Goal: Task Accomplishment & Management: Use online tool/utility

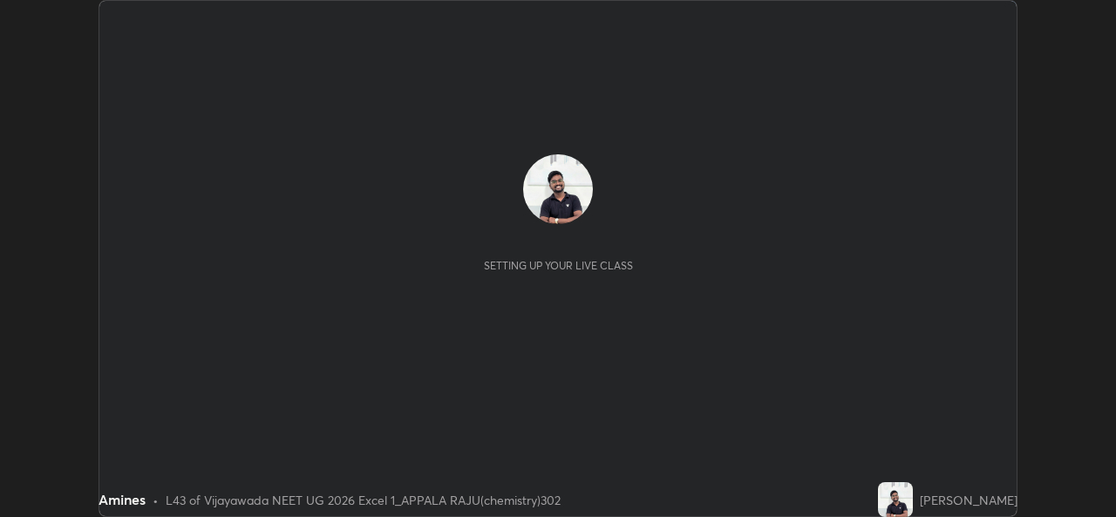
scroll to position [517, 1116]
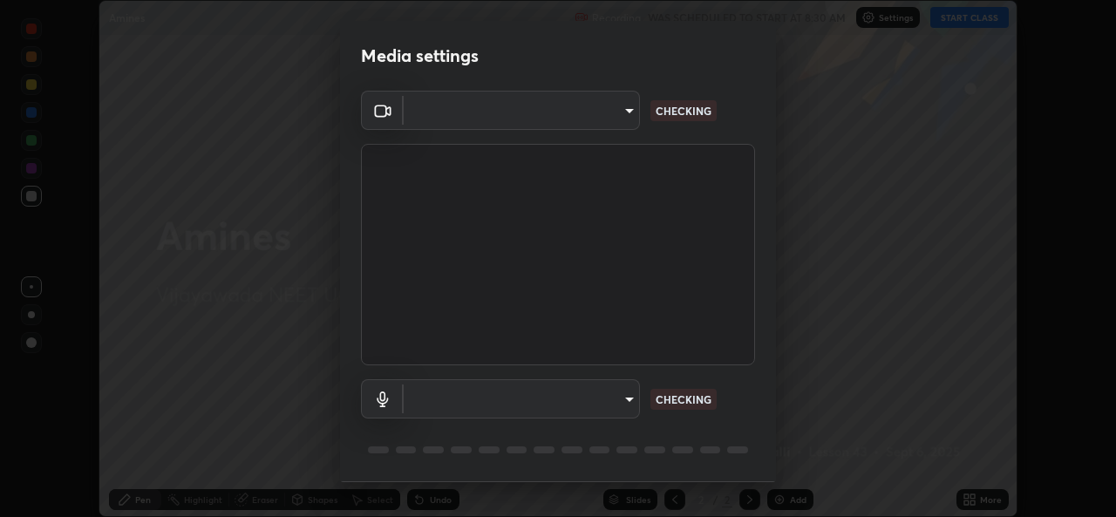
type input "0064ea84de2a44cc79998f9e6e3b0ad63f42f17a352596ba89907dc5edd5337d"
type input "58607b703642ea8febc930dd44be96d875f7454fb47eda916e47e6c7df2e1242"
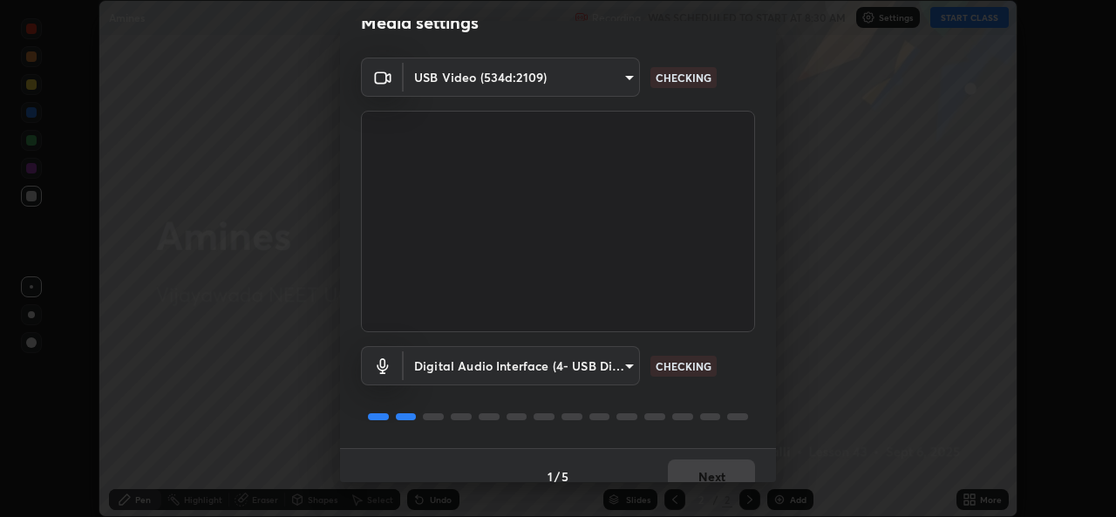
scroll to position [55, 0]
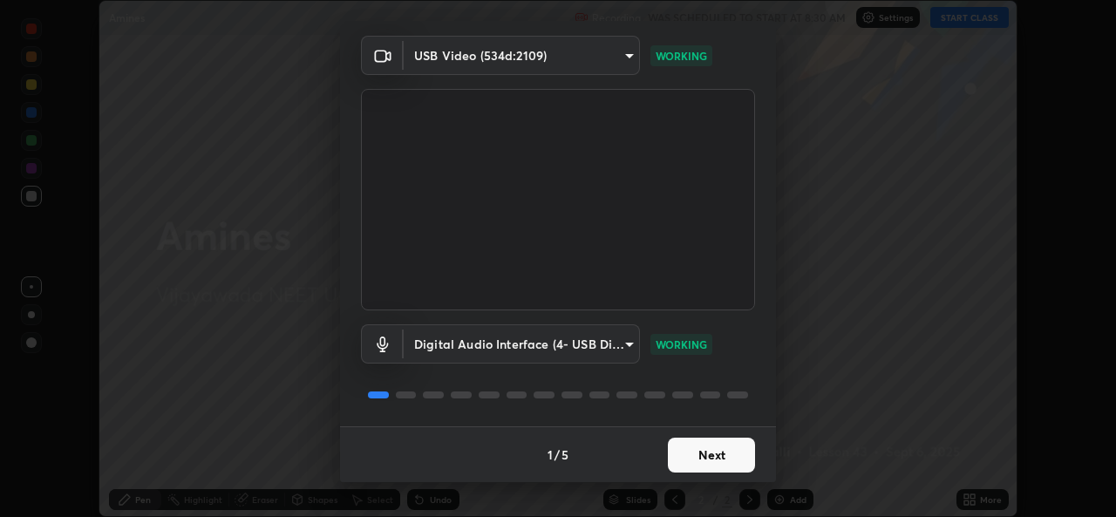
click at [717, 445] on button "Next" at bounding box center [711, 455] width 87 height 35
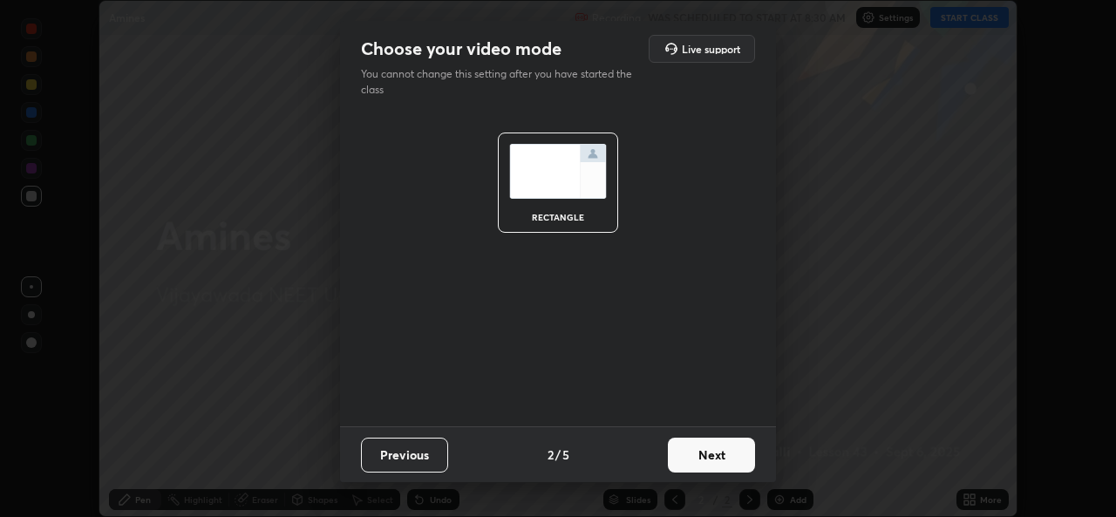
scroll to position [0, 0]
click at [713, 456] on button "Next" at bounding box center [711, 455] width 87 height 35
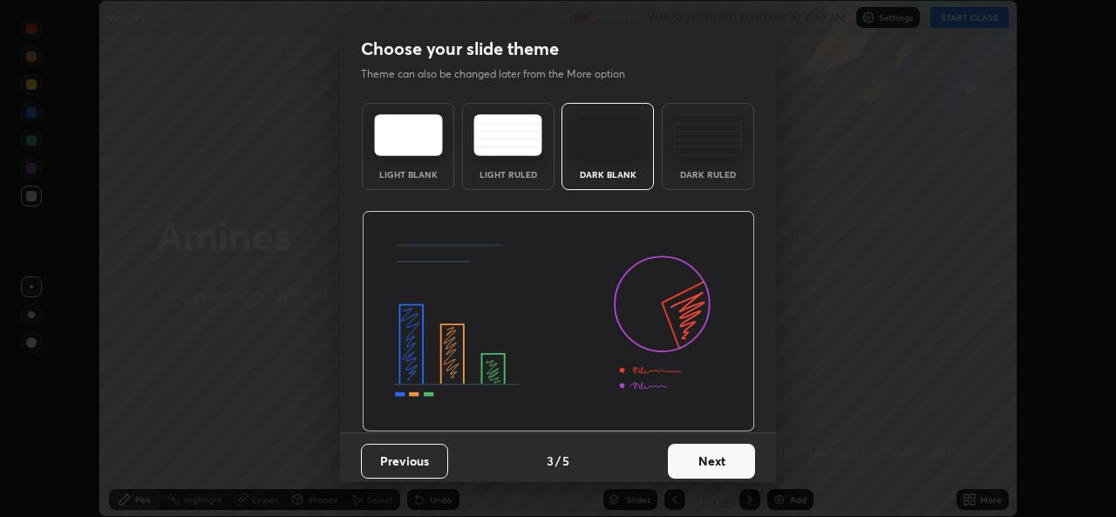
click at [703, 160] on div "Dark Ruled" at bounding box center [708, 146] width 92 height 87
click at [694, 461] on button "Next" at bounding box center [711, 461] width 87 height 35
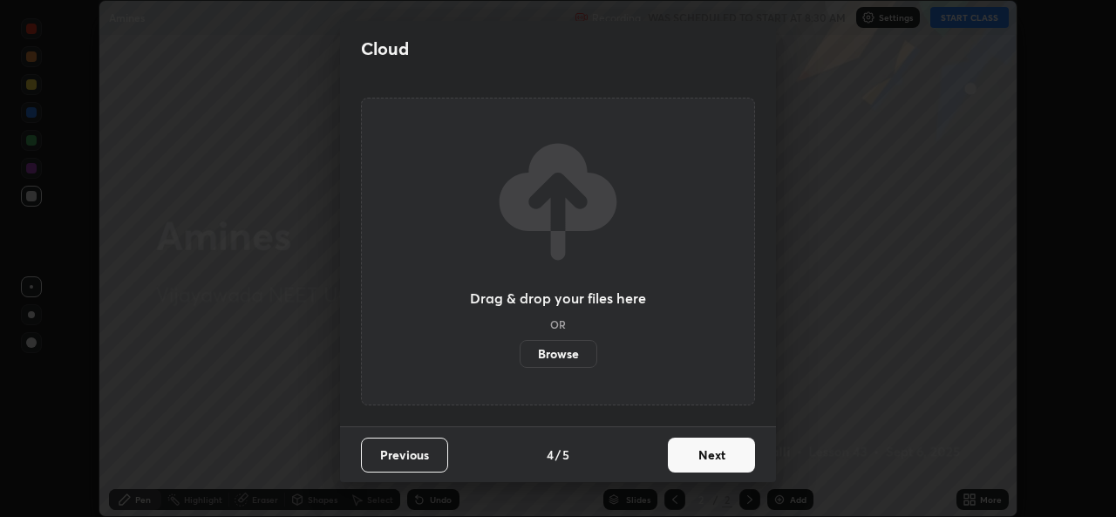
click at [710, 462] on button "Next" at bounding box center [711, 455] width 87 height 35
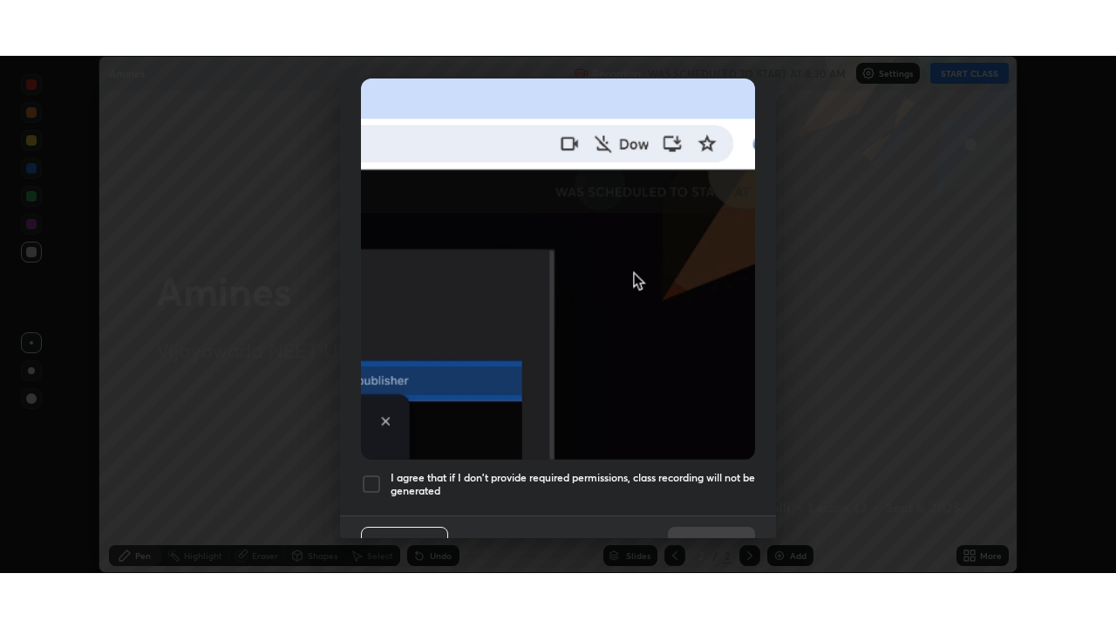
scroll to position [411, 0]
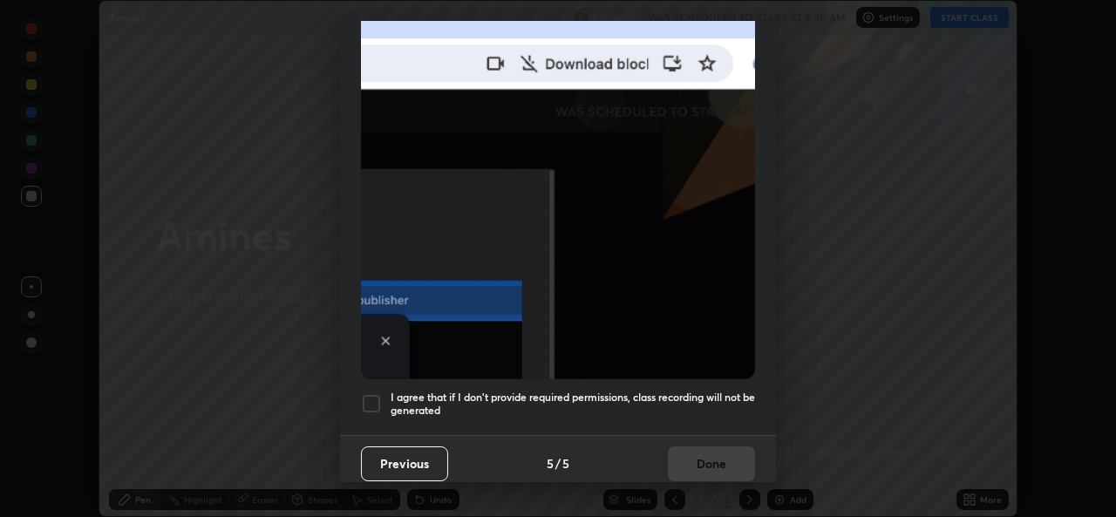
click at [370, 393] on div at bounding box center [371, 403] width 21 height 21
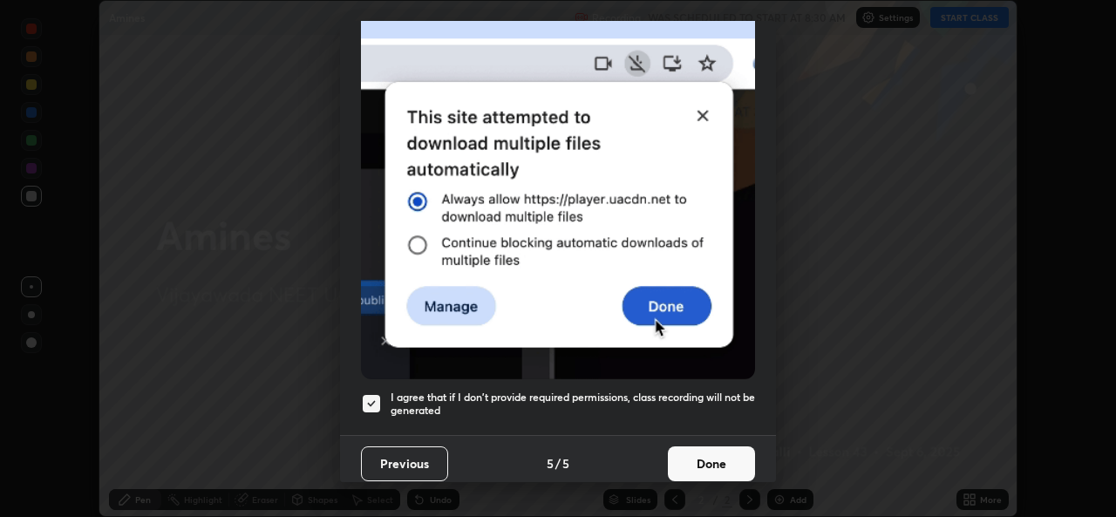
click at [711, 452] on button "Done" at bounding box center [711, 463] width 87 height 35
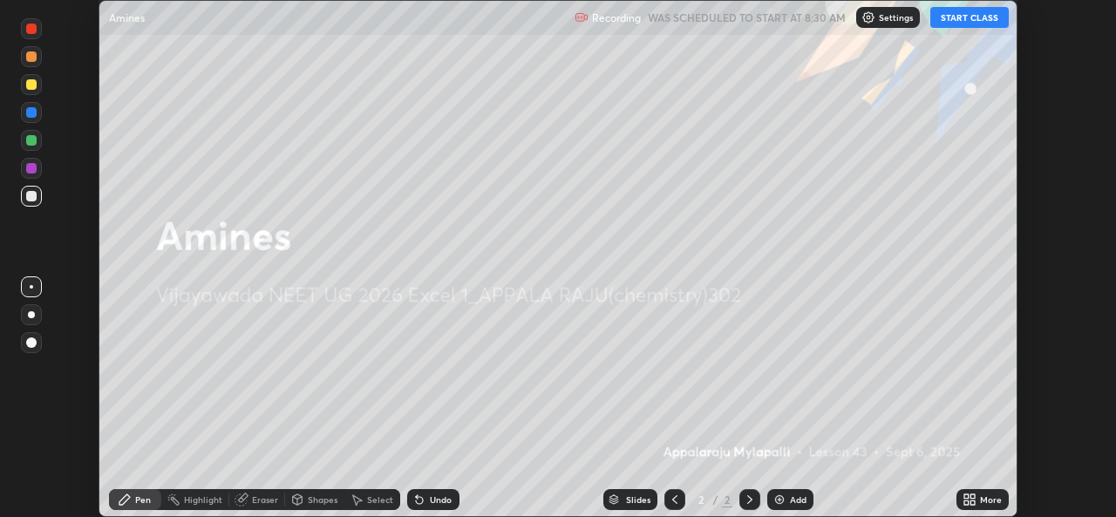
click at [969, 18] on button "START CLASS" at bounding box center [969, 17] width 78 height 21
click at [991, 502] on div "More" at bounding box center [991, 499] width 22 height 9
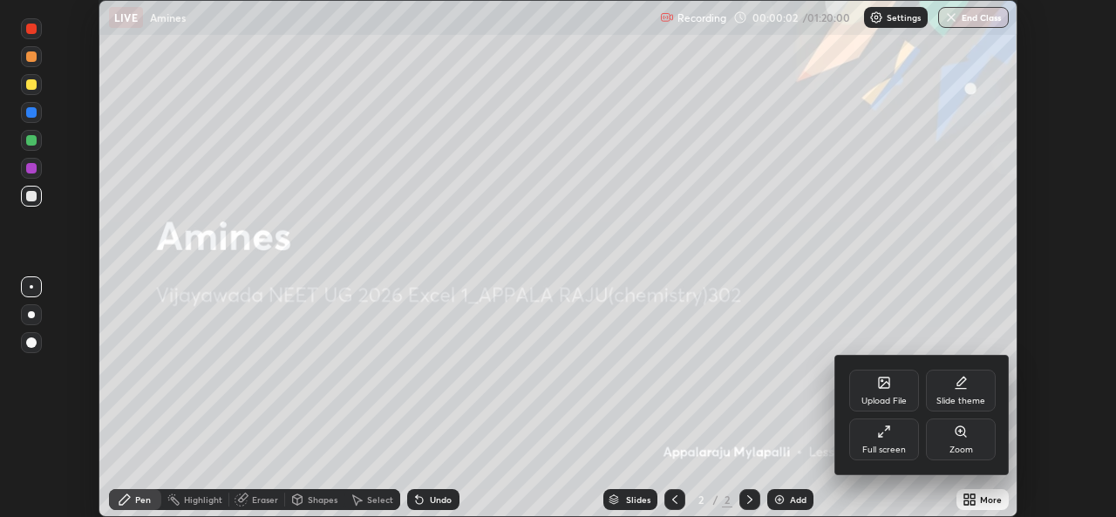
click at [889, 451] on div "Full screen" at bounding box center [884, 449] width 44 height 9
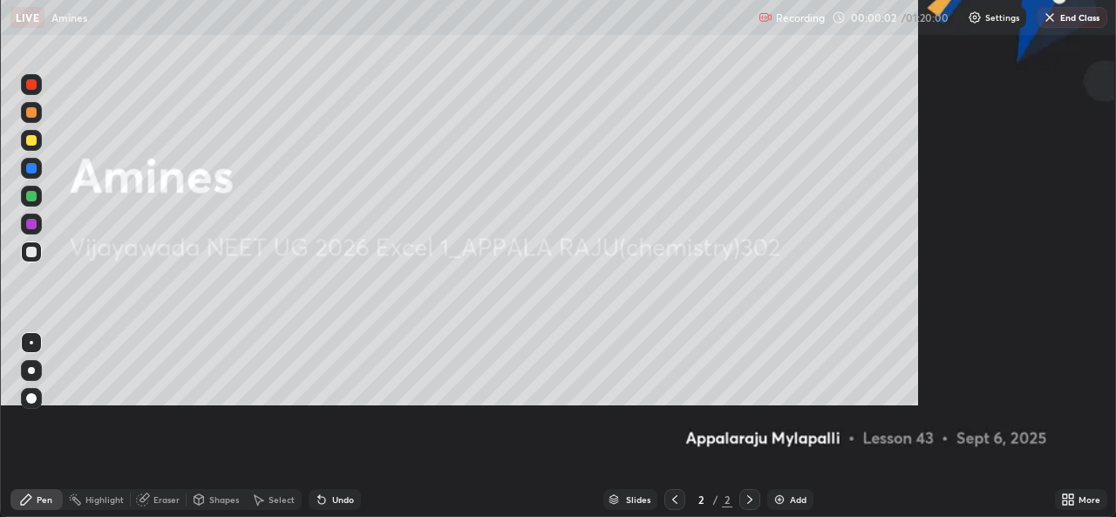
scroll to position [628, 1116]
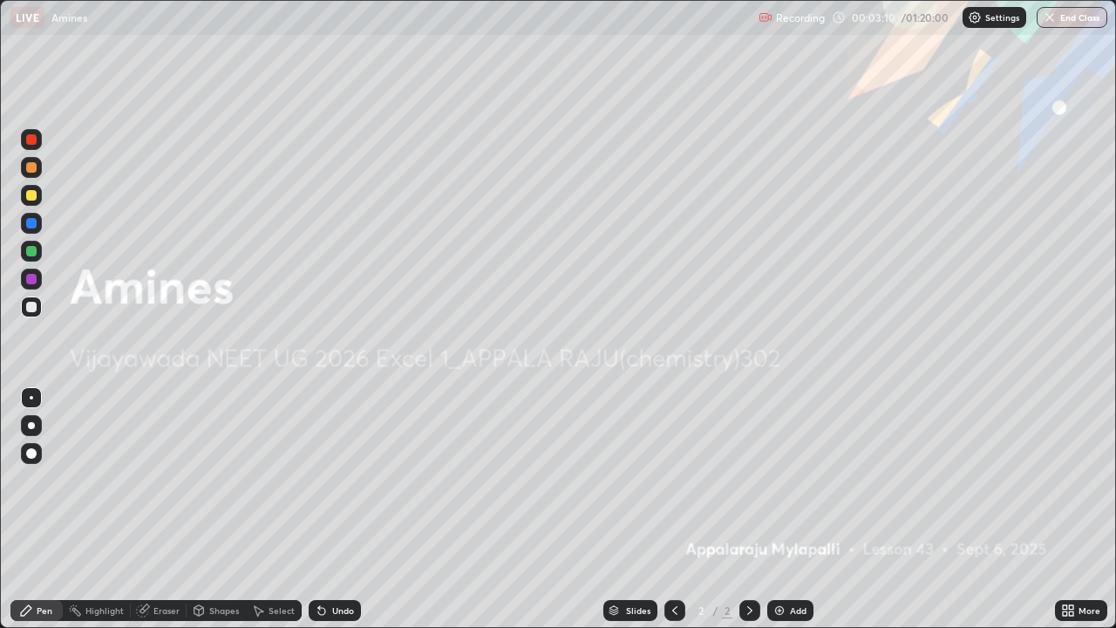
click at [790, 516] on div "Add" at bounding box center [798, 610] width 17 height 9
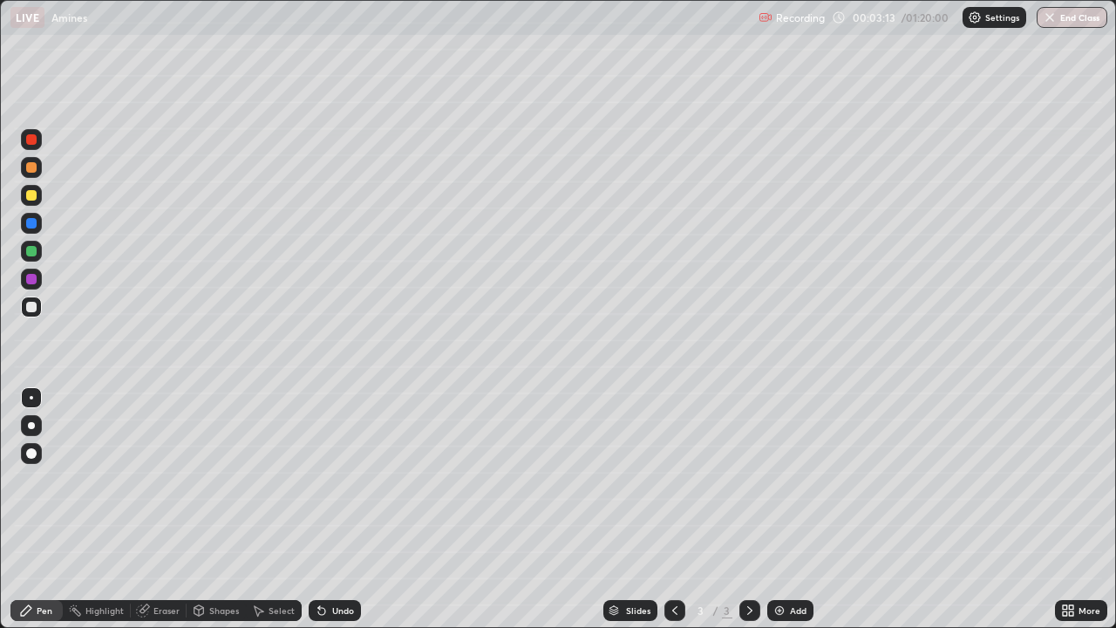
click at [31, 200] on div at bounding box center [31, 195] width 10 height 10
click at [332, 516] on div "Undo" at bounding box center [343, 610] width 22 height 9
click at [327, 516] on div "Undo" at bounding box center [335, 610] width 52 height 21
click at [329, 516] on div "Undo" at bounding box center [335, 610] width 52 height 21
click at [327, 516] on div "Undo" at bounding box center [335, 610] width 52 height 21
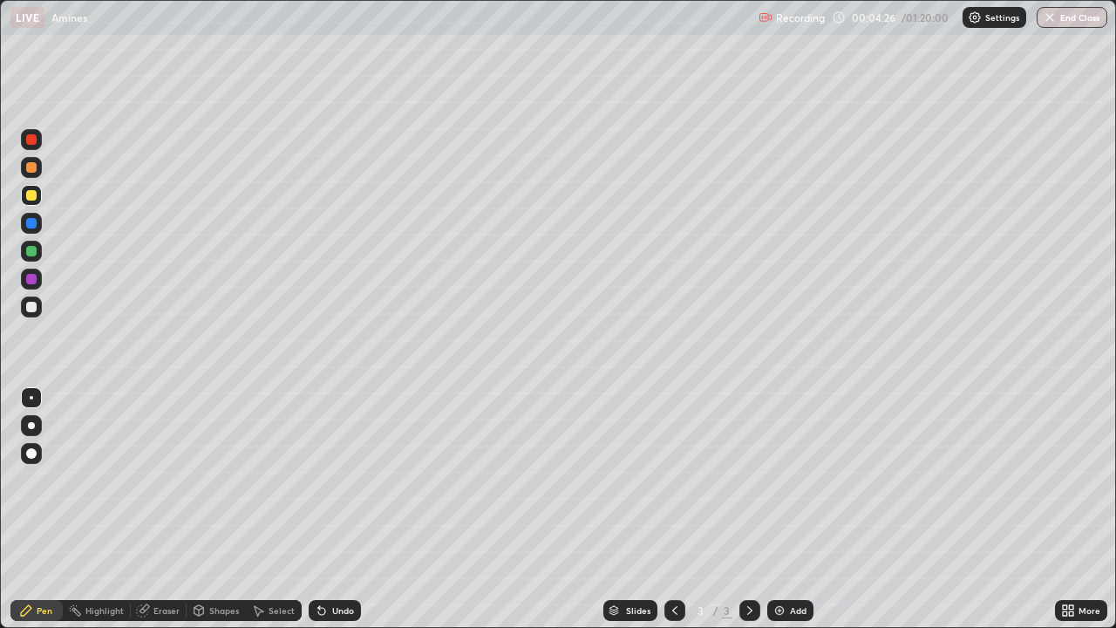
click at [330, 516] on div "Undo" at bounding box center [335, 610] width 52 height 21
click at [327, 516] on div "Undo" at bounding box center [335, 610] width 52 height 21
click at [329, 516] on div "Undo" at bounding box center [335, 610] width 52 height 21
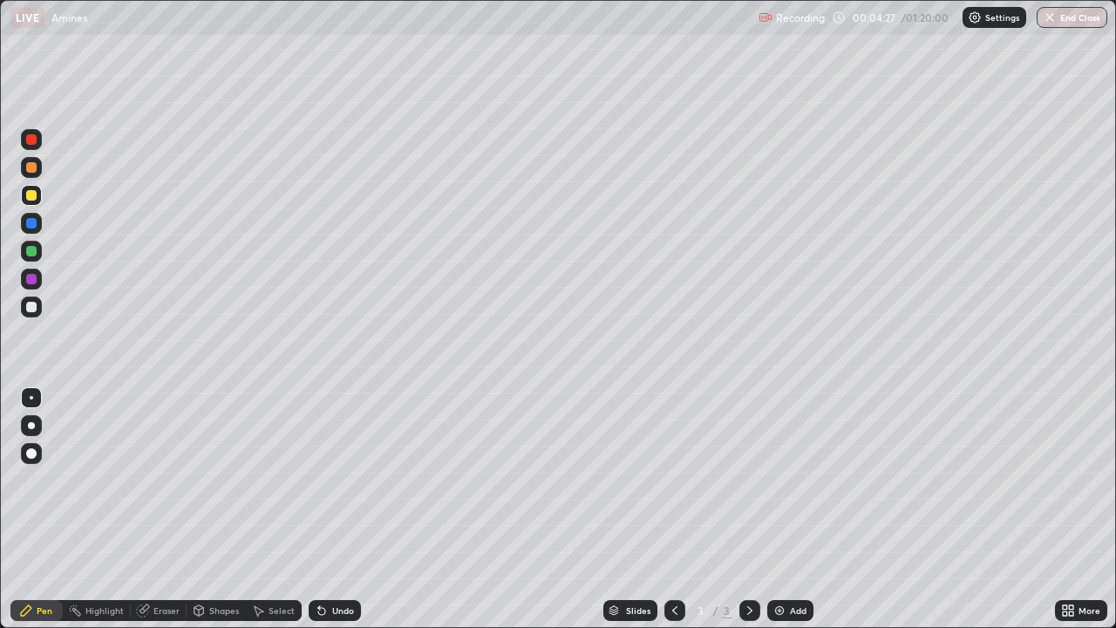
click at [329, 516] on div "Undo" at bounding box center [335, 610] width 52 height 21
click at [330, 516] on div "Undo" at bounding box center [335, 610] width 52 height 21
click at [336, 516] on div "Undo" at bounding box center [335, 610] width 52 height 21
click at [336, 516] on div "Undo" at bounding box center [343, 610] width 22 height 9
click at [31, 308] on div at bounding box center [31, 307] width 10 height 10
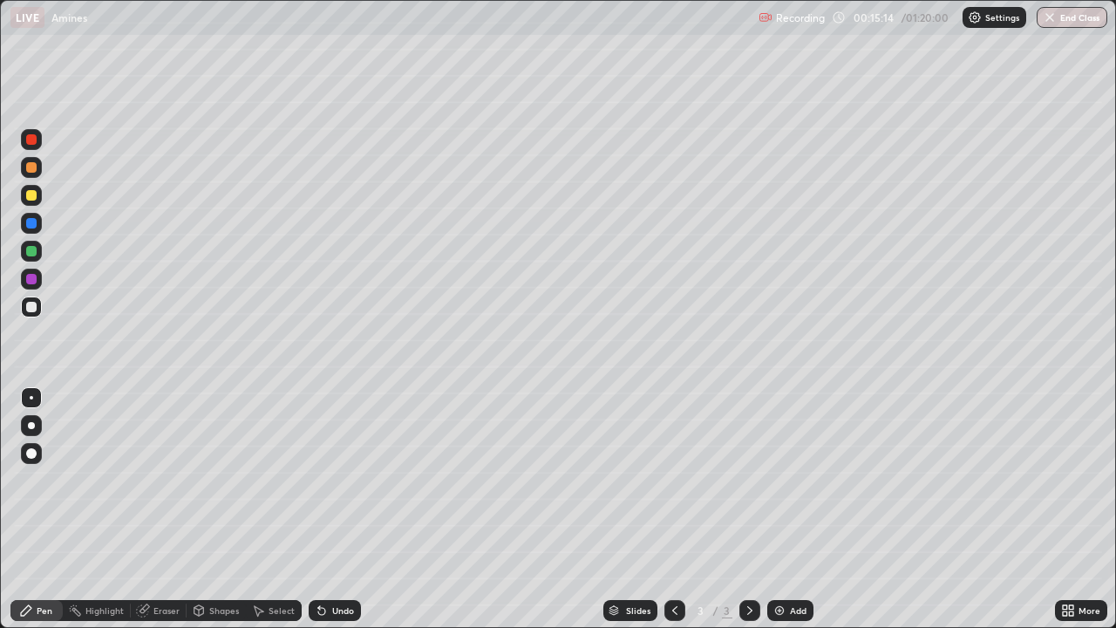
click at [790, 516] on div "Add" at bounding box center [798, 610] width 17 height 9
click at [27, 203] on div at bounding box center [31, 195] width 21 height 21
click at [673, 516] on icon at bounding box center [675, 610] width 14 height 14
click at [752, 516] on icon at bounding box center [750, 610] width 14 height 14
click at [326, 516] on div "Undo" at bounding box center [335, 610] width 52 height 21
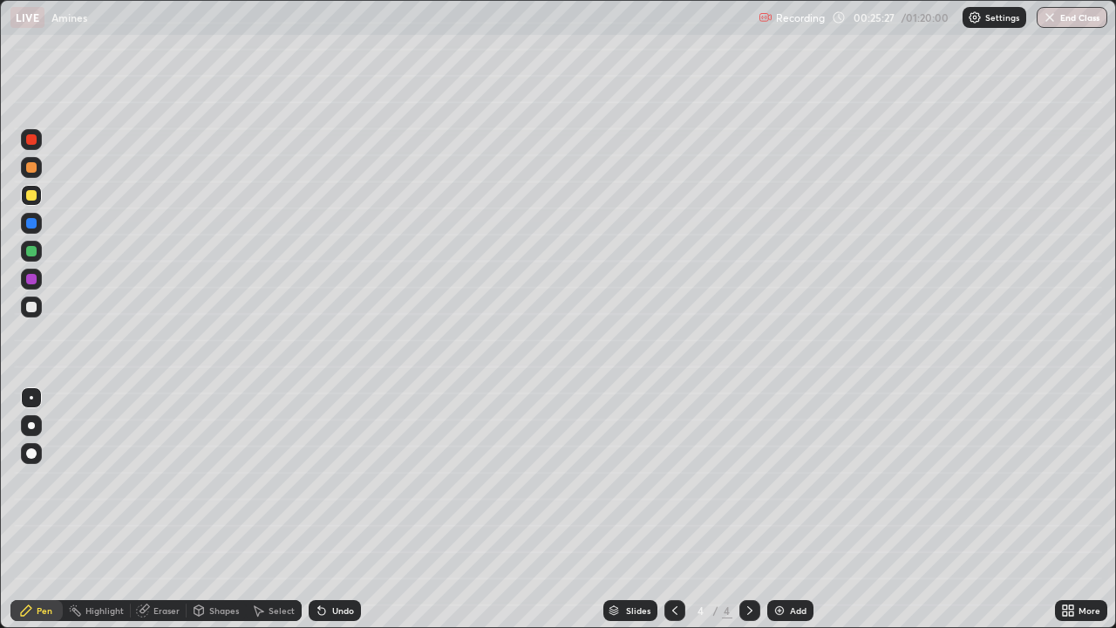
click at [319, 516] on icon at bounding box center [321, 611] width 7 height 7
click at [316, 516] on icon at bounding box center [322, 610] width 14 height 14
click at [316, 516] on div "Undo" at bounding box center [335, 610] width 52 height 21
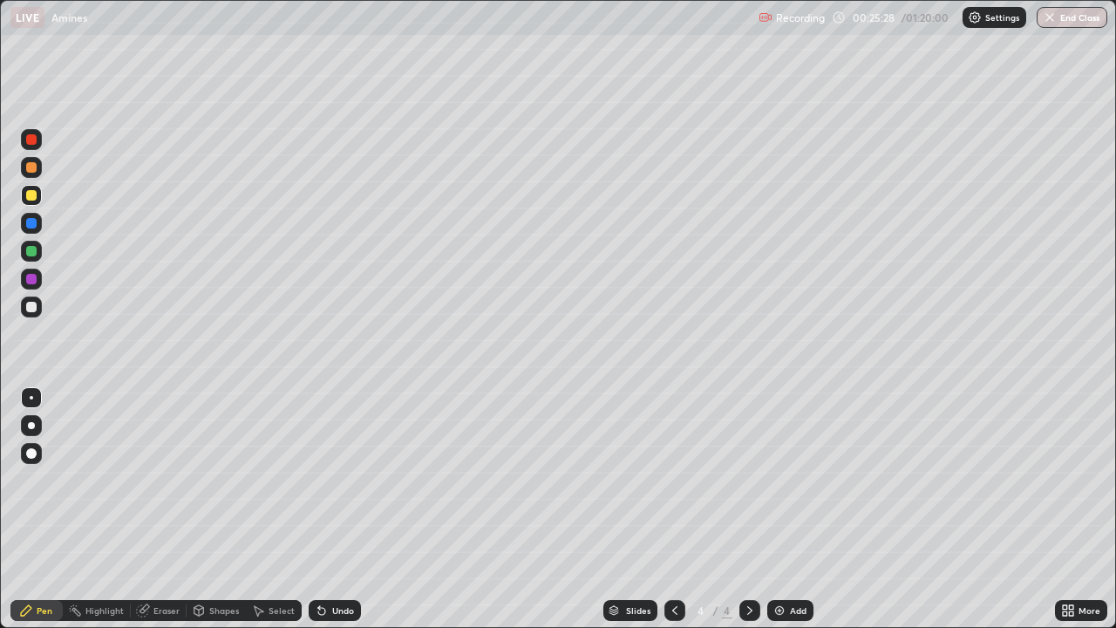
click at [319, 516] on icon at bounding box center [321, 611] width 7 height 7
click at [317, 516] on icon at bounding box center [322, 610] width 14 height 14
click at [316, 516] on icon at bounding box center [322, 610] width 14 height 14
click at [315, 516] on div "Undo" at bounding box center [335, 610] width 52 height 21
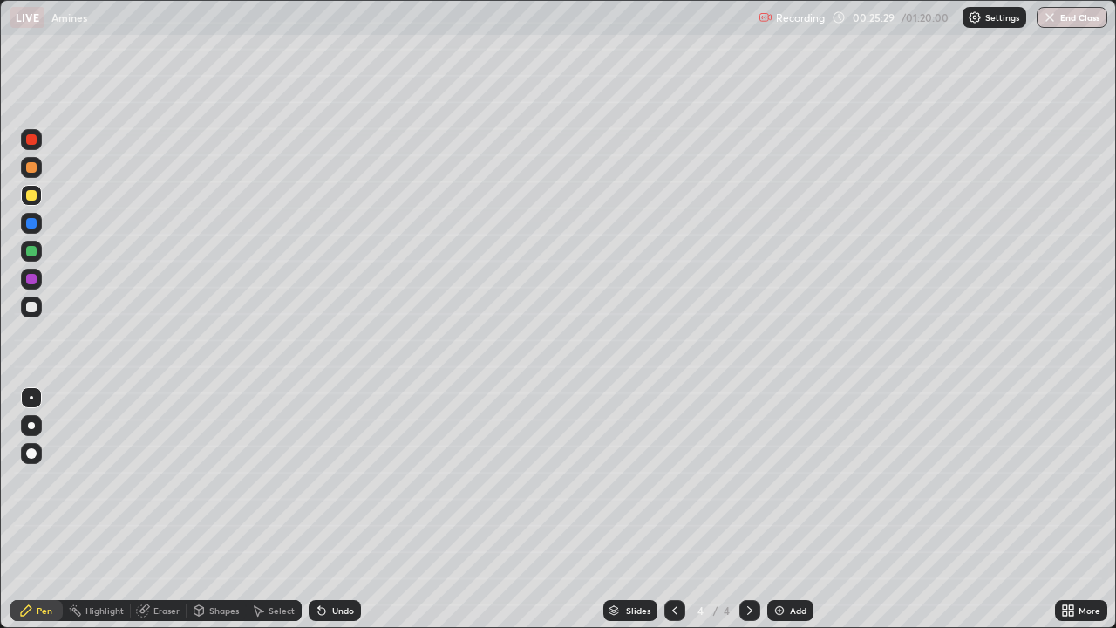
click at [315, 516] on div "Undo" at bounding box center [335, 610] width 52 height 21
click at [314, 516] on div "Undo" at bounding box center [335, 610] width 52 height 21
click at [315, 516] on icon at bounding box center [322, 610] width 14 height 14
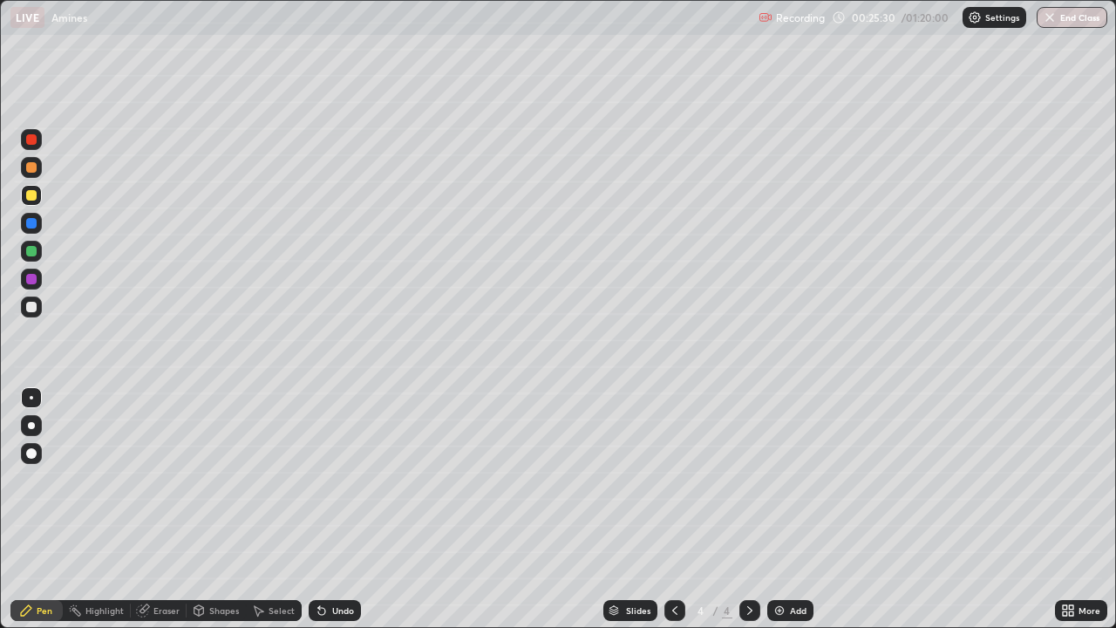
click at [314, 516] on div "Undo" at bounding box center [335, 610] width 52 height 21
click at [319, 516] on icon at bounding box center [321, 611] width 7 height 7
click at [668, 516] on icon at bounding box center [675, 610] width 14 height 14
click at [744, 516] on div at bounding box center [749, 610] width 21 height 35
click at [153, 516] on div "Eraser" at bounding box center [166, 610] width 26 height 9
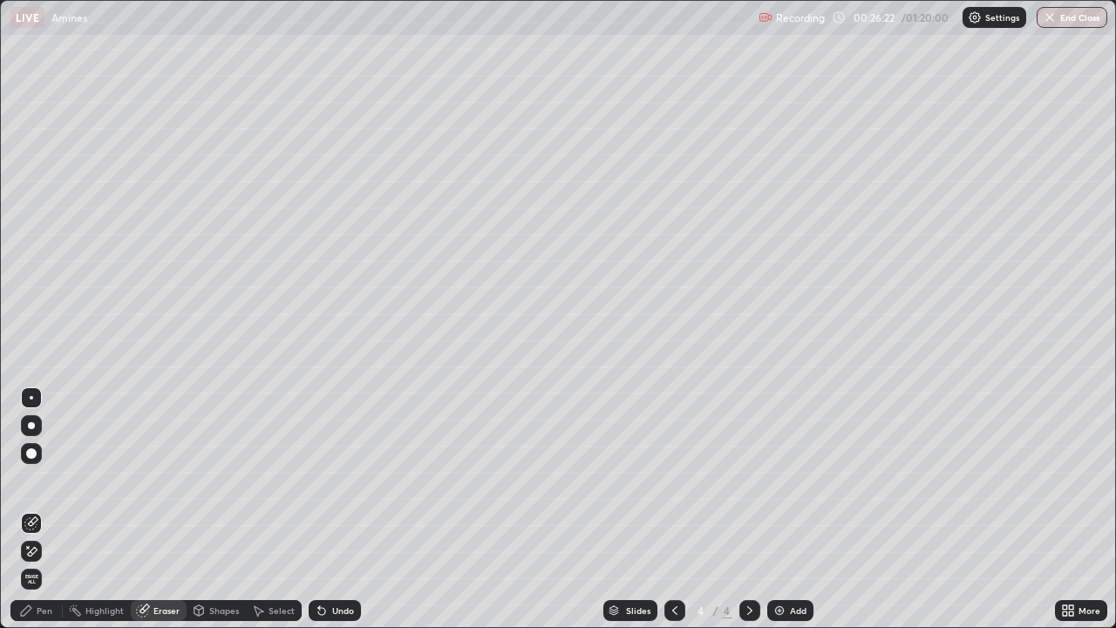
click at [44, 516] on div "Pen" at bounding box center [45, 610] width 16 height 9
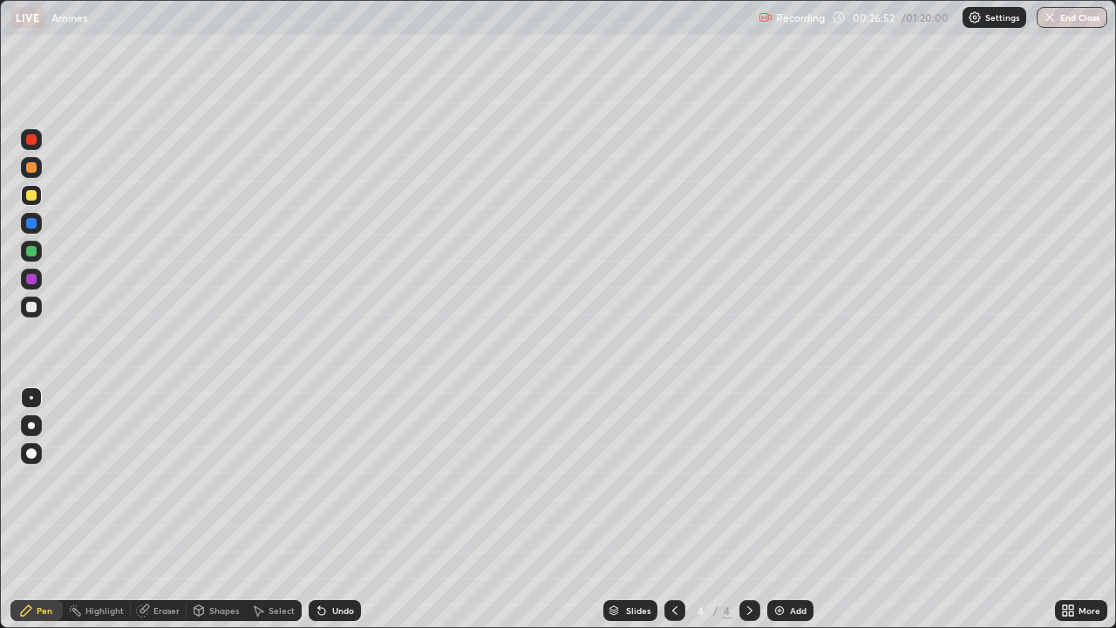
click at [673, 516] on icon at bounding box center [675, 610] width 14 height 14
click at [747, 516] on icon at bounding box center [750, 610] width 14 height 14
click at [790, 516] on div "Add" at bounding box center [790, 610] width 46 height 21
click at [673, 516] on icon at bounding box center [675, 610] width 14 height 14
click at [748, 516] on icon at bounding box center [750, 610] width 14 height 14
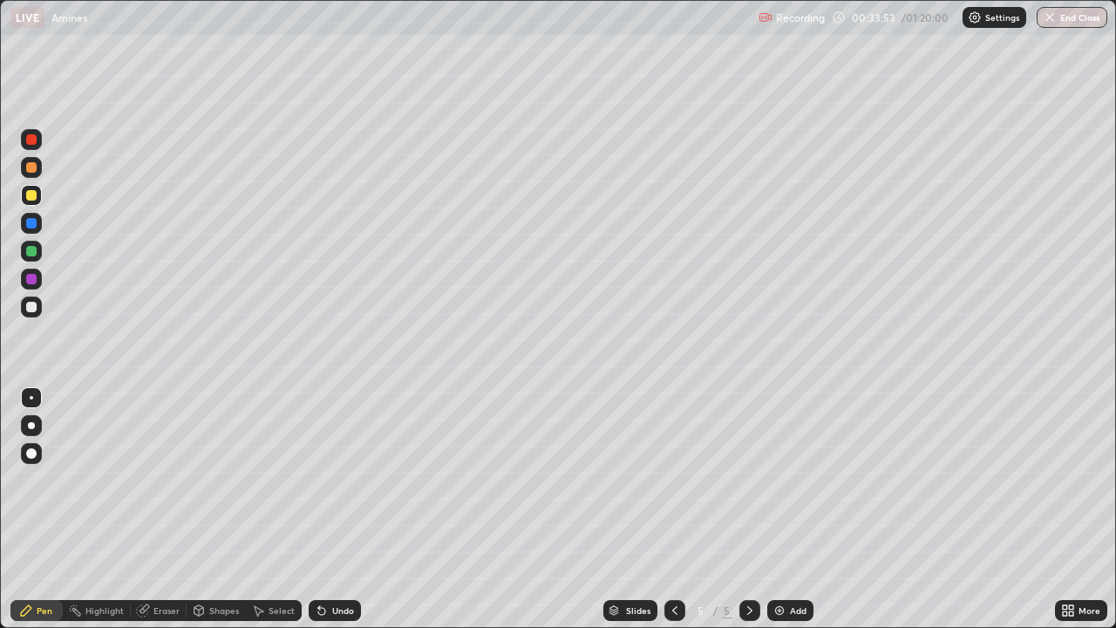
click at [33, 308] on div at bounding box center [31, 307] width 10 height 10
click at [785, 516] on div "Add" at bounding box center [790, 610] width 46 height 21
click at [40, 201] on div at bounding box center [31, 195] width 21 height 21
click at [328, 516] on div "Undo" at bounding box center [335, 610] width 52 height 21
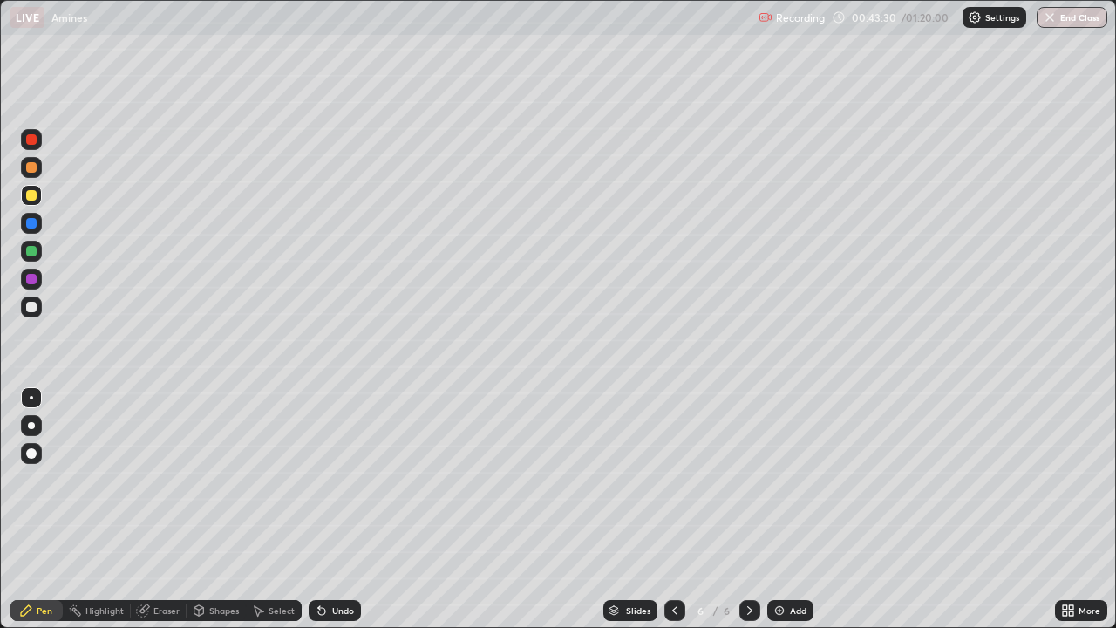
click at [323, 516] on icon at bounding box center [322, 610] width 14 height 14
click at [328, 516] on div "Undo" at bounding box center [335, 610] width 52 height 21
click at [334, 516] on div "Undo" at bounding box center [343, 610] width 22 height 9
click at [30, 309] on div at bounding box center [31, 307] width 10 height 10
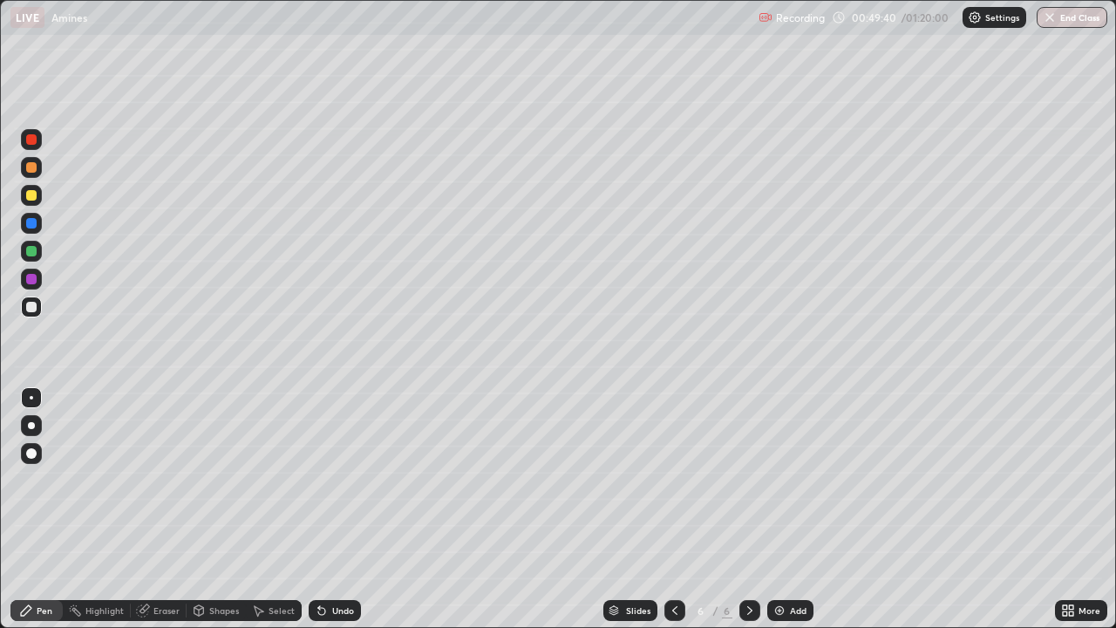
click at [32, 194] on div at bounding box center [31, 195] width 10 height 10
click at [323, 516] on icon at bounding box center [322, 610] width 14 height 14
click at [342, 516] on div "Undo" at bounding box center [335, 610] width 52 height 21
click at [153, 516] on div "Eraser" at bounding box center [166, 610] width 26 height 9
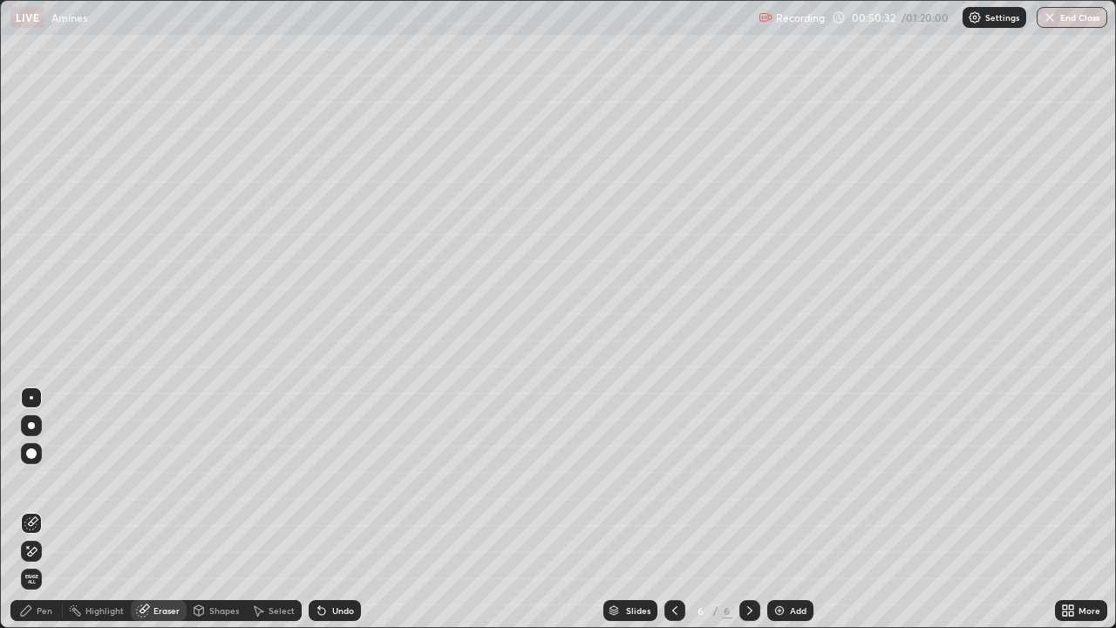
click at [40, 516] on div "Pen" at bounding box center [45, 610] width 16 height 9
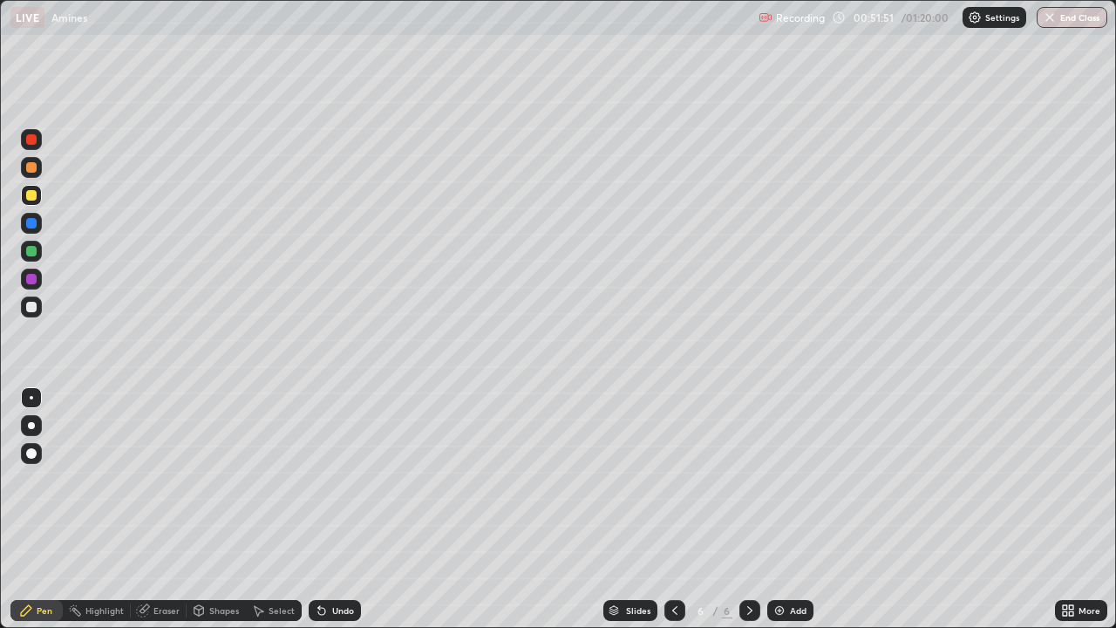
click at [29, 307] on div at bounding box center [31, 307] width 10 height 10
click at [44, 458] on div at bounding box center [31, 453] width 28 height 28
click at [31, 398] on div at bounding box center [31, 397] width 3 height 3
click at [334, 516] on div "Undo" at bounding box center [343, 610] width 22 height 9
click at [279, 516] on div "Select" at bounding box center [282, 610] width 26 height 9
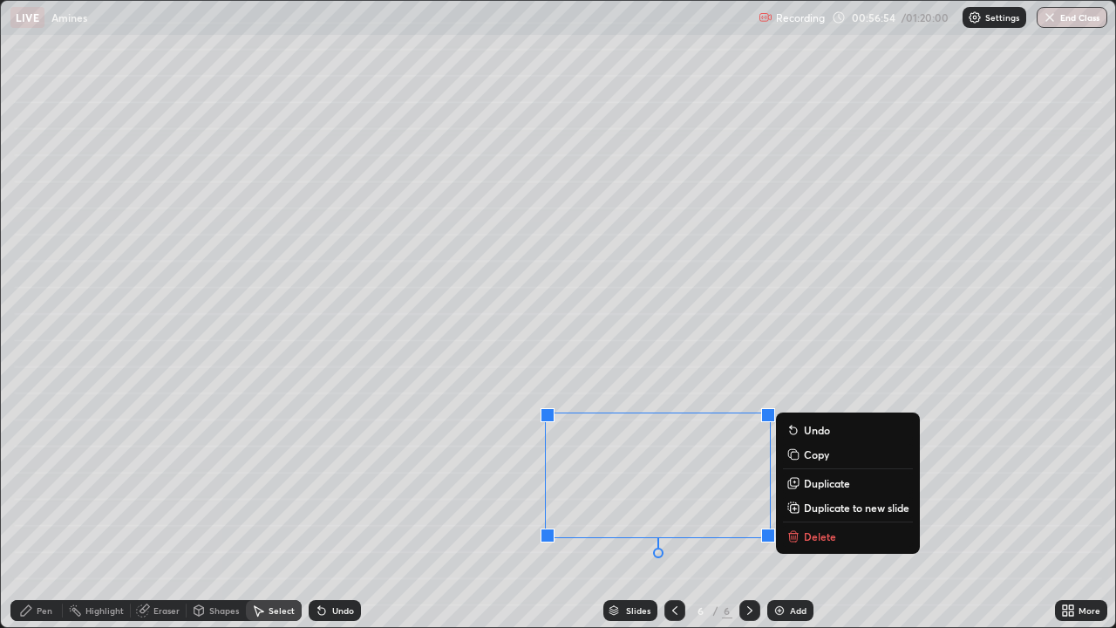
click at [799, 516] on div "0 ° Undo Copy Duplicate Duplicate to new slide Delete" at bounding box center [558, 314] width 1114 height 626
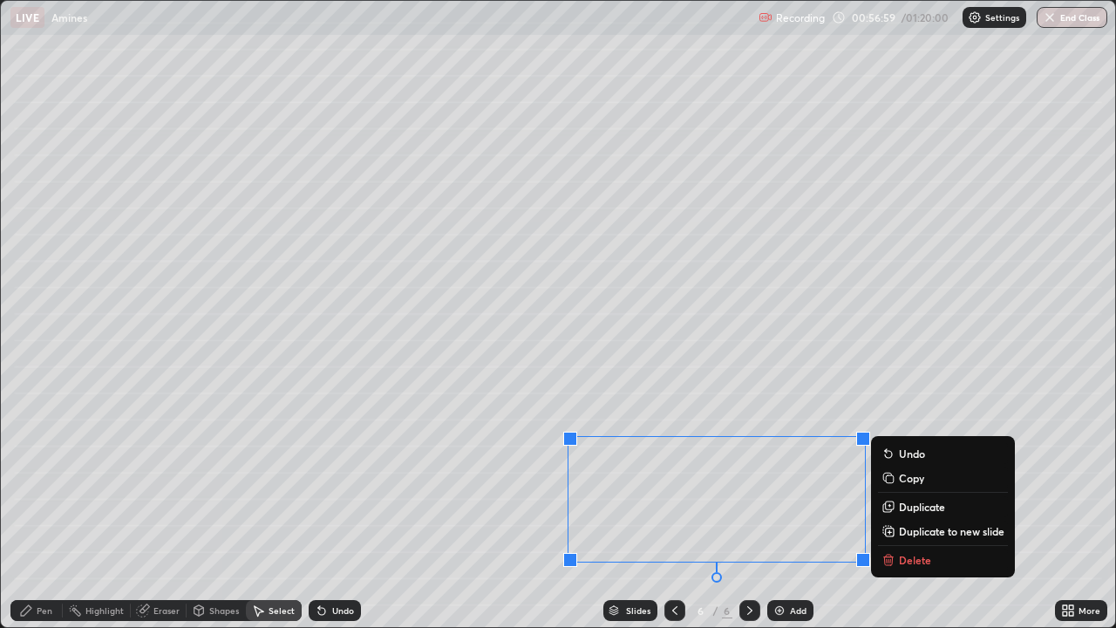
click at [495, 516] on div "0 ° Undo Copy Duplicate Duplicate to new slide Delete" at bounding box center [558, 314] width 1114 height 626
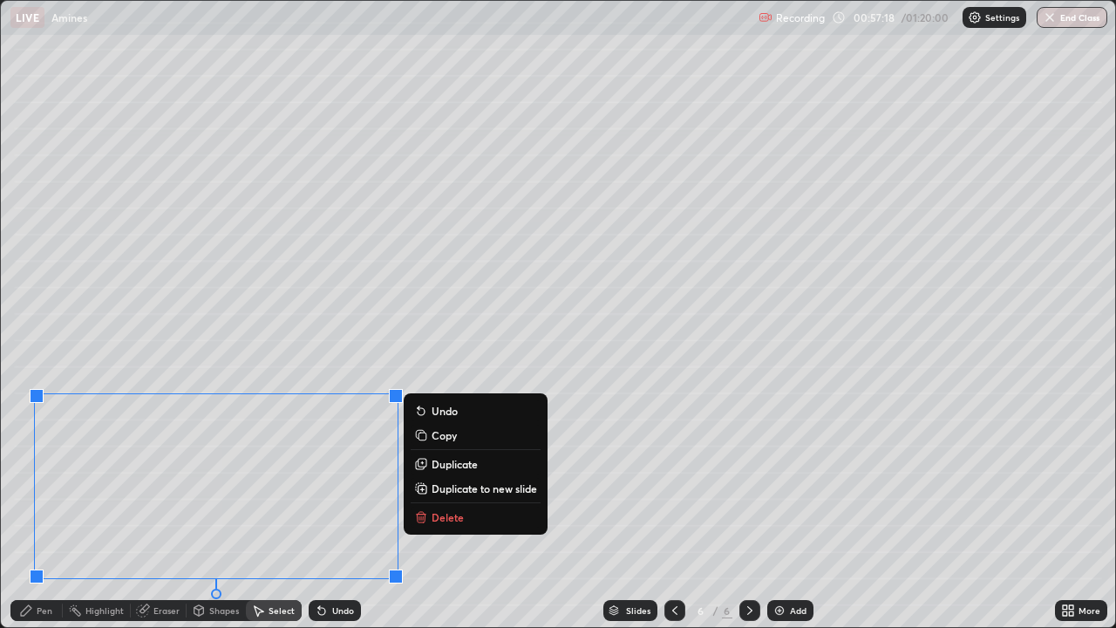
click at [443, 516] on div "0 ° Undo Copy Duplicate Duplicate to new slide Delete" at bounding box center [558, 314] width 1114 height 626
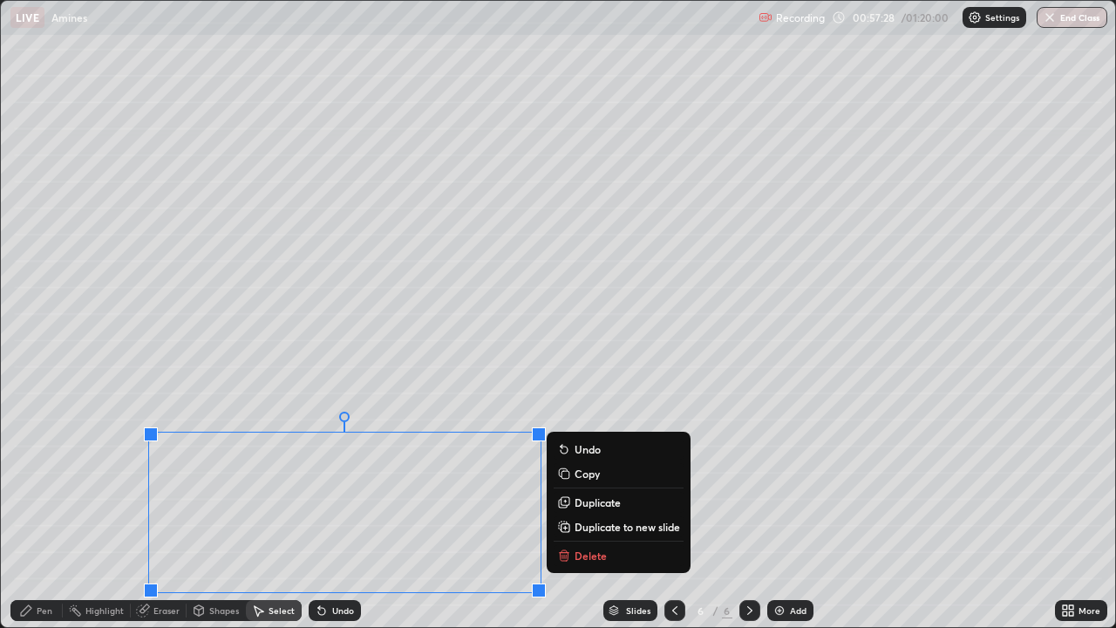
click at [574, 398] on div "0 ° Undo Copy Duplicate Duplicate to new slide Delete" at bounding box center [558, 314] width 1114 height 626
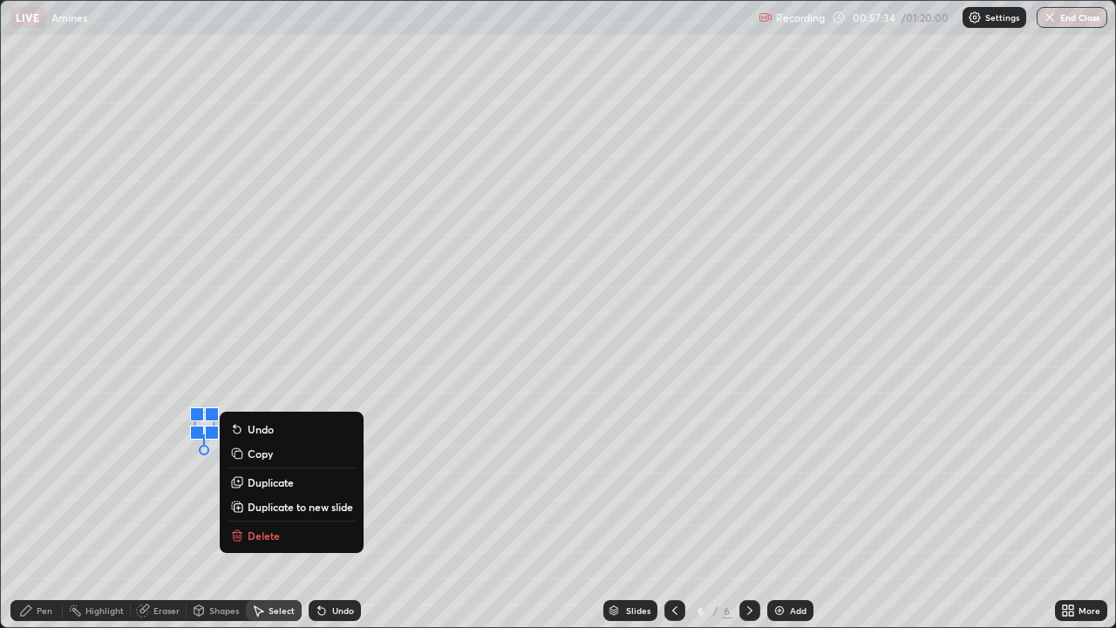
click at [269, 423] on p "Undo" at bounding box center [261, 429] width 26 height 14
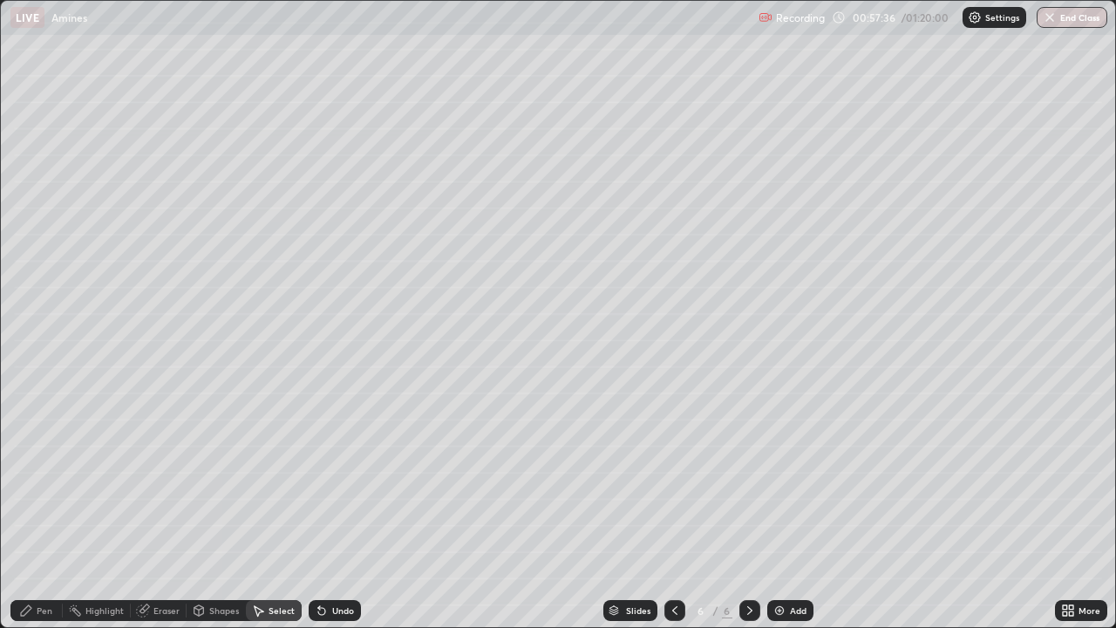
click at [326, 516] on div "Undo" at bounding box center [335, 610] width 52 height 21
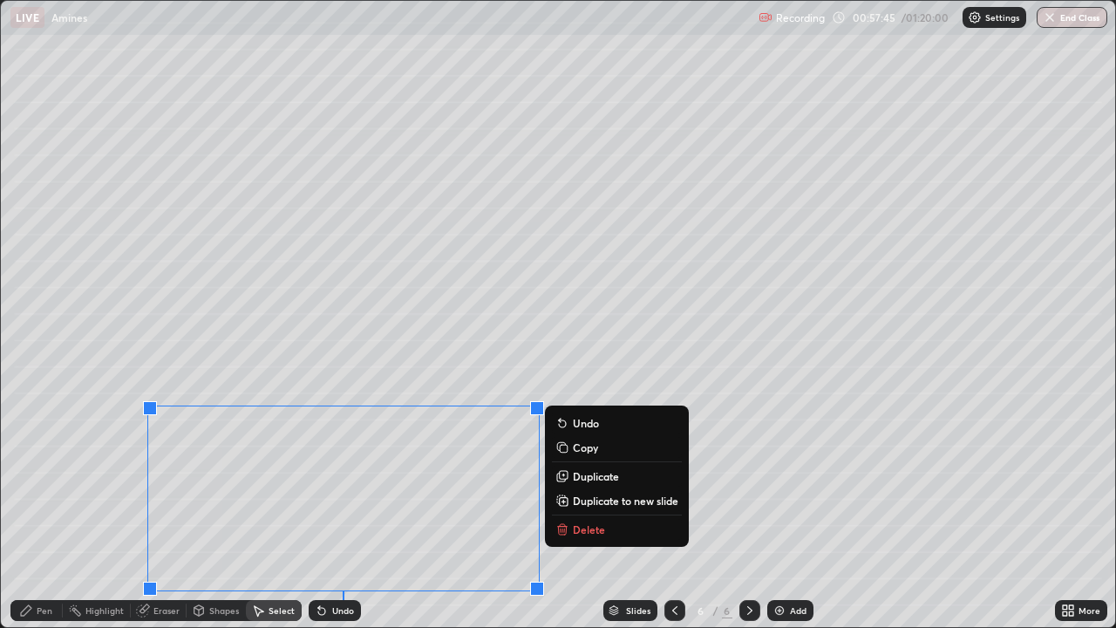
click at [96, 467] on div "0 ° Undo Copy Duplicate Duplicate to new slide Delete" at bounding box center [558, 314] width 1114 height 626
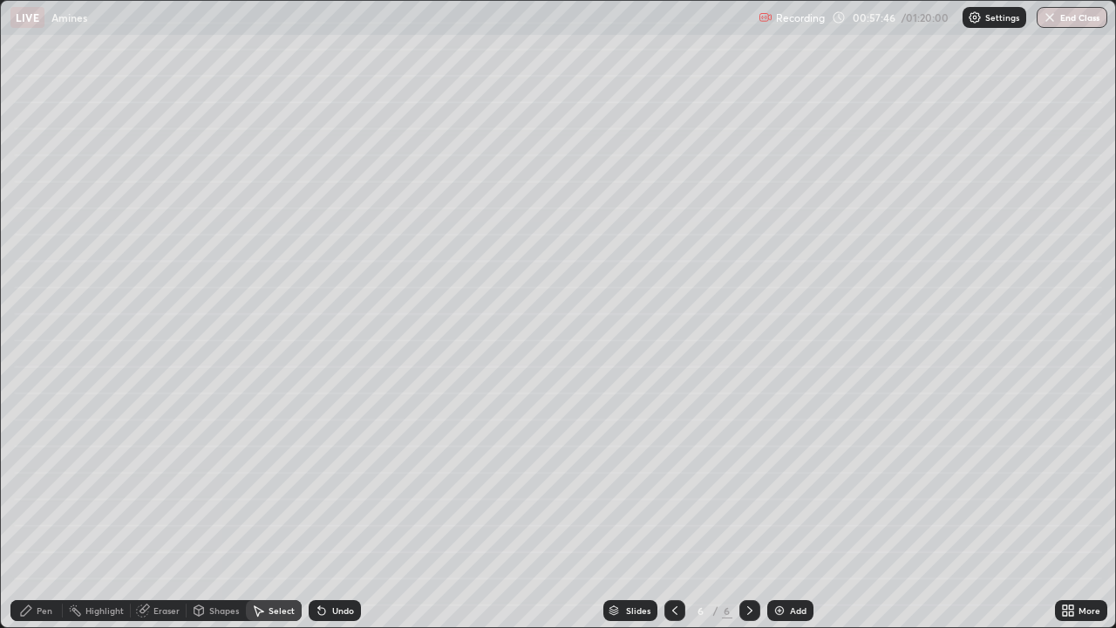
click at [154, 516] on div "Eraser" at bounding box center [166, 610] width 26 height 9
click at [43, 516] on div "Pen" at bounding box center [45, 610] width 16 height 9
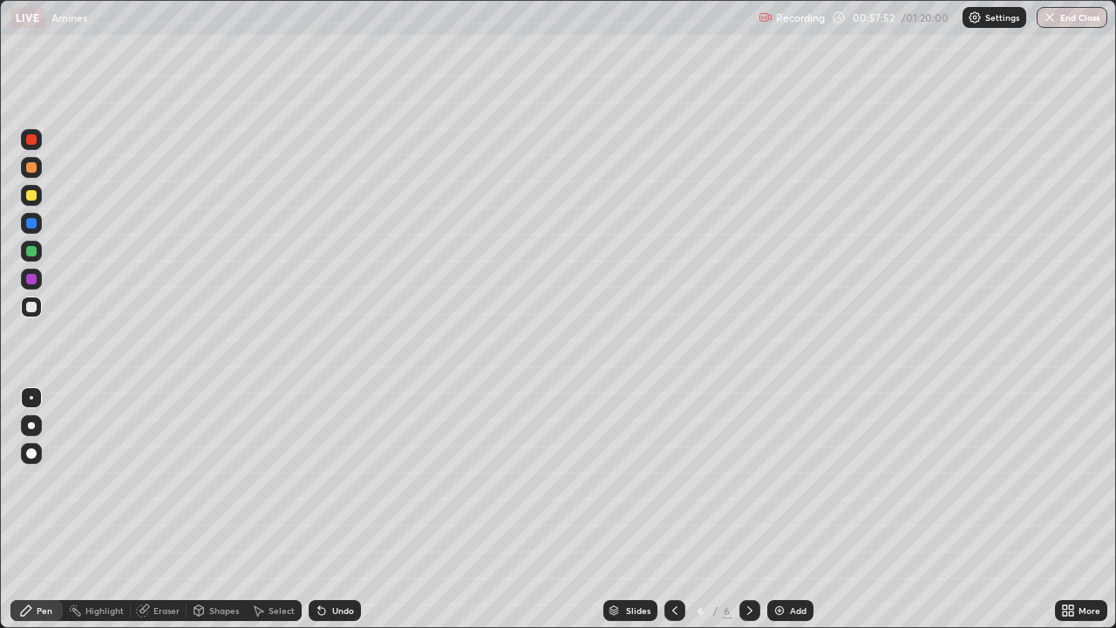
click at [336, 516] on div "Undo" at bounding box center [343, 610] width 22 height 9
click at [166, 516] on div "Eraser" at bounding box center [166, 610] width 26 height 9
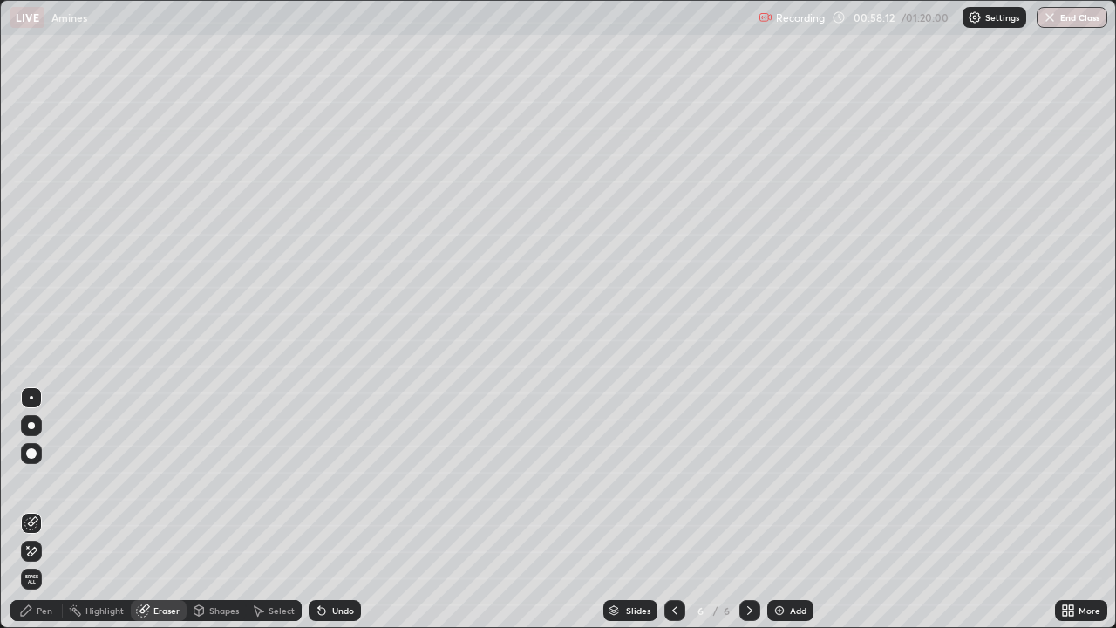
click at [215, 516] on div "Shapes" at bounding box center [224, 610] width 30 height 9
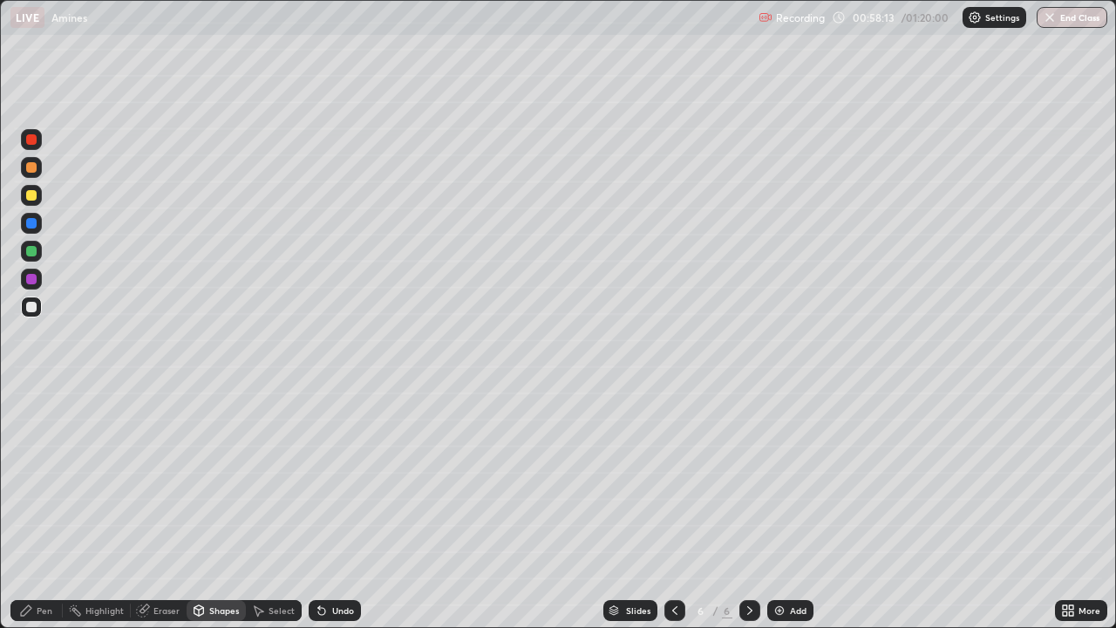
click at [275, 516] on div "Select" at bounding box center [282, 610] width 26 height 9
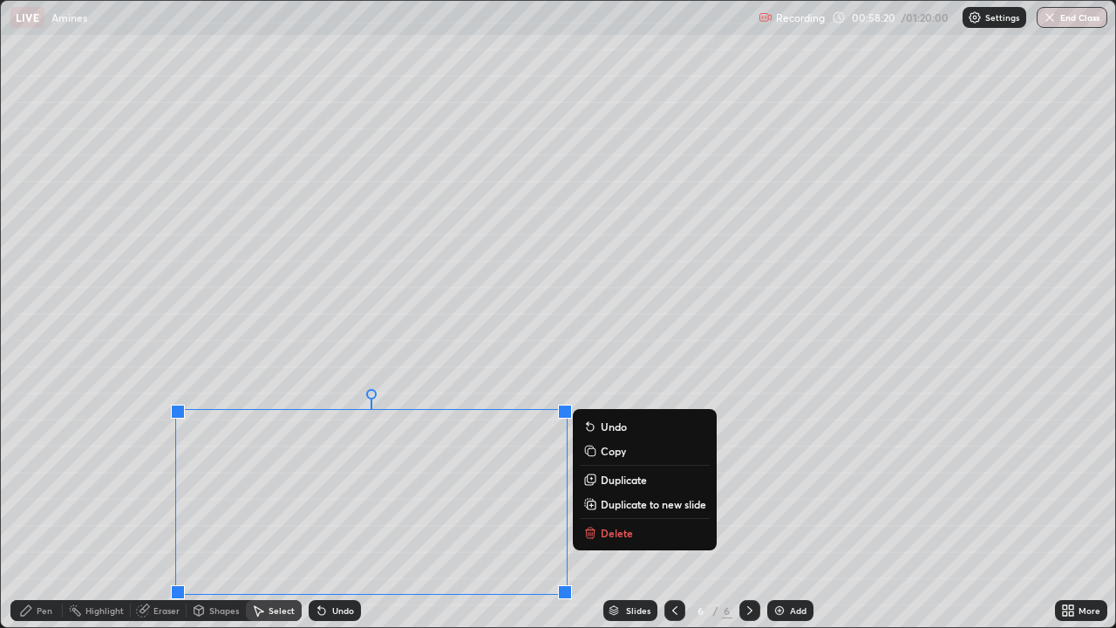
click at [602, 516] on div "0 ° Undo Copy Duplicate Duplicate to new slide Delete" at bounding box center [558, 314] width 1114 height 626
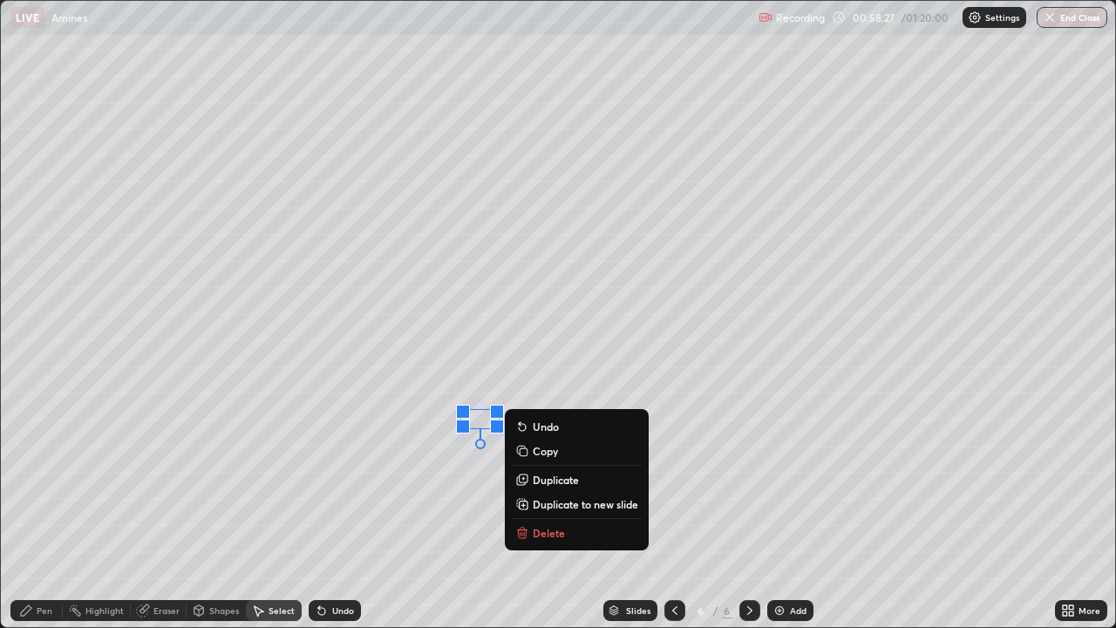
click at [540, 516] on p "Delete" at bounding box center [549, 533] width 32 height 14
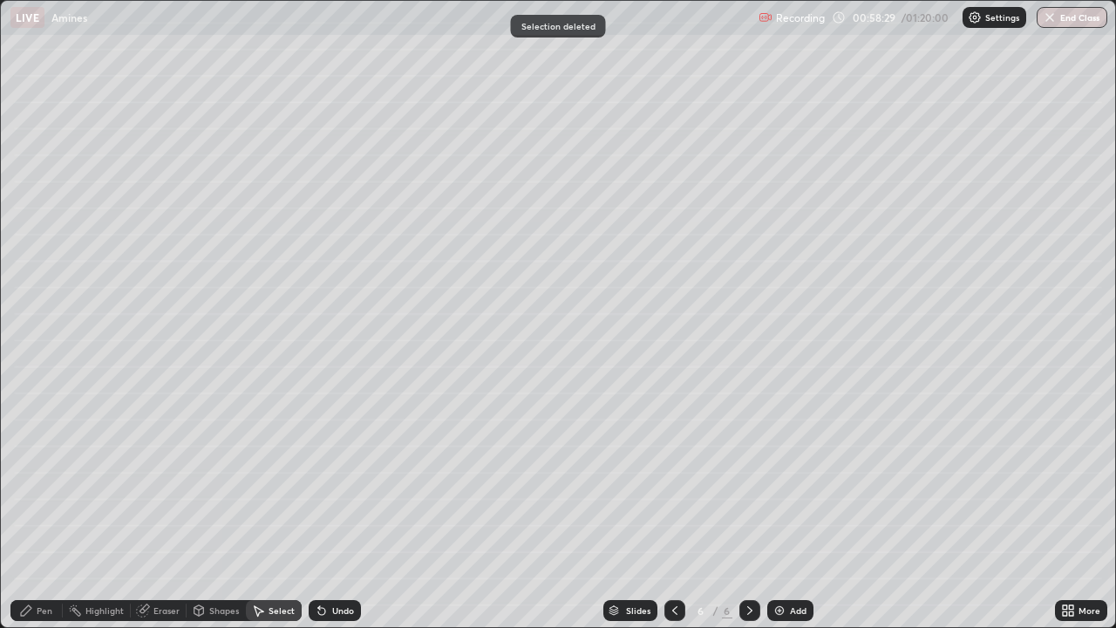
click at [48, 516] on div "Pen" at bounding box center [45, 610] width 16 height 9
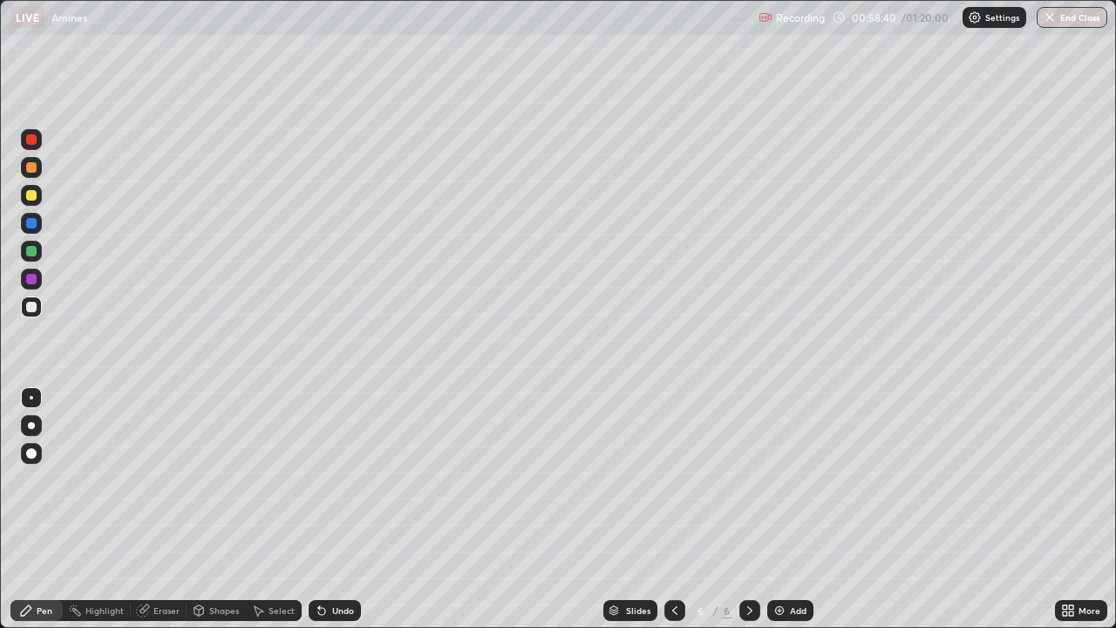
click at [327, 516] on div "Undo" at bounding box center [335, 610] width 52 height 21
click at [345, 516] on div "Undo" at bounding box center [335, 610] width 52 height 21
click at [337, 516] on div "Undo" at bounding box center [343, 610] width 22 height 9
click at [338, 516] on div "Undo" at bounding box center [343, 610] width 22 height 9
click at [332, 516] on div "Undo" at bounding box center [343, 610] width 22 height 9
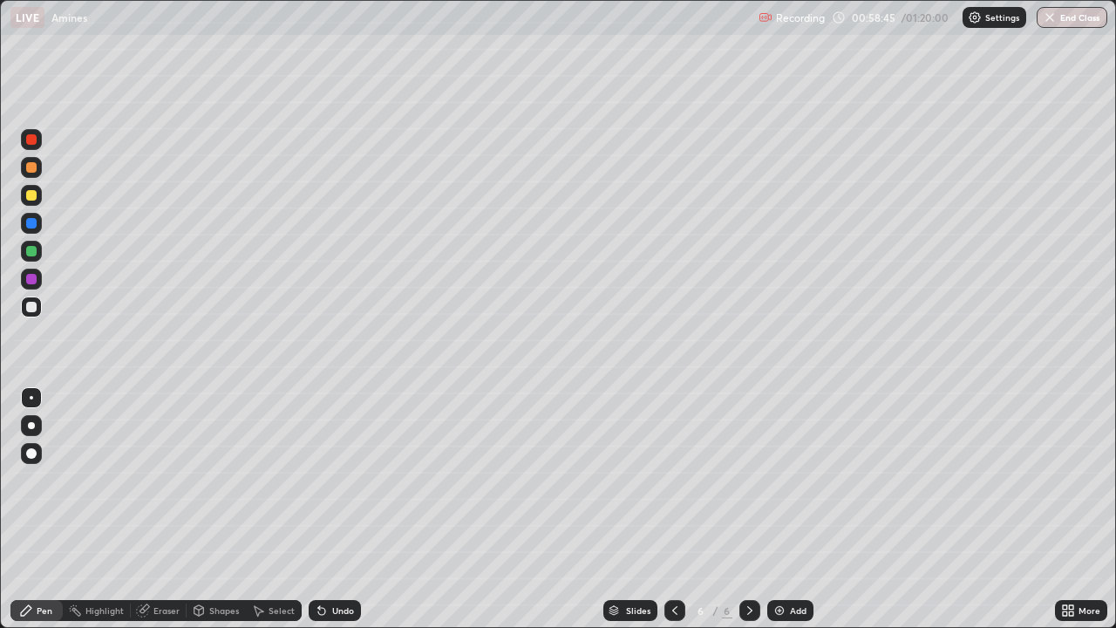
click at [336, 516] on div "Undo" at bounding box center [343, 610] width 22 height 9
click at [800, 516] on div "Add" at bounding box center [798, 610] width 17 height 9
click at [36, 197] on div at bounding box center [31, 195] width 10 height 10
click at [1077, 516] on div "More" at bounding box center [1081, 610] width 52 height 21
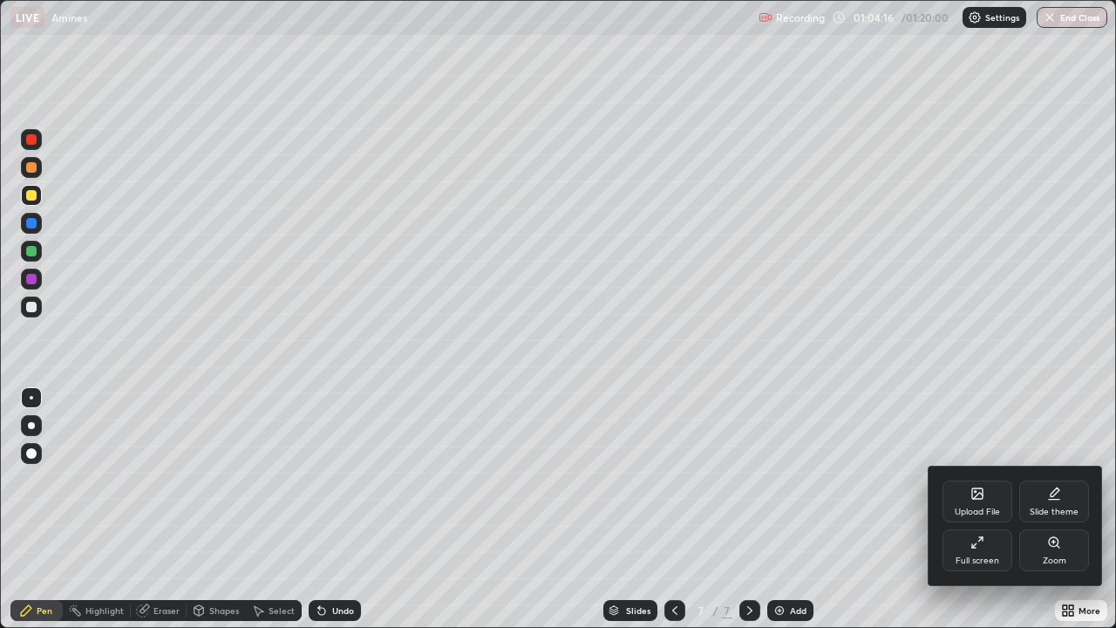
click at [978, 516] on div "Full screen" at bounding box center [977, 550] width 70 height 42
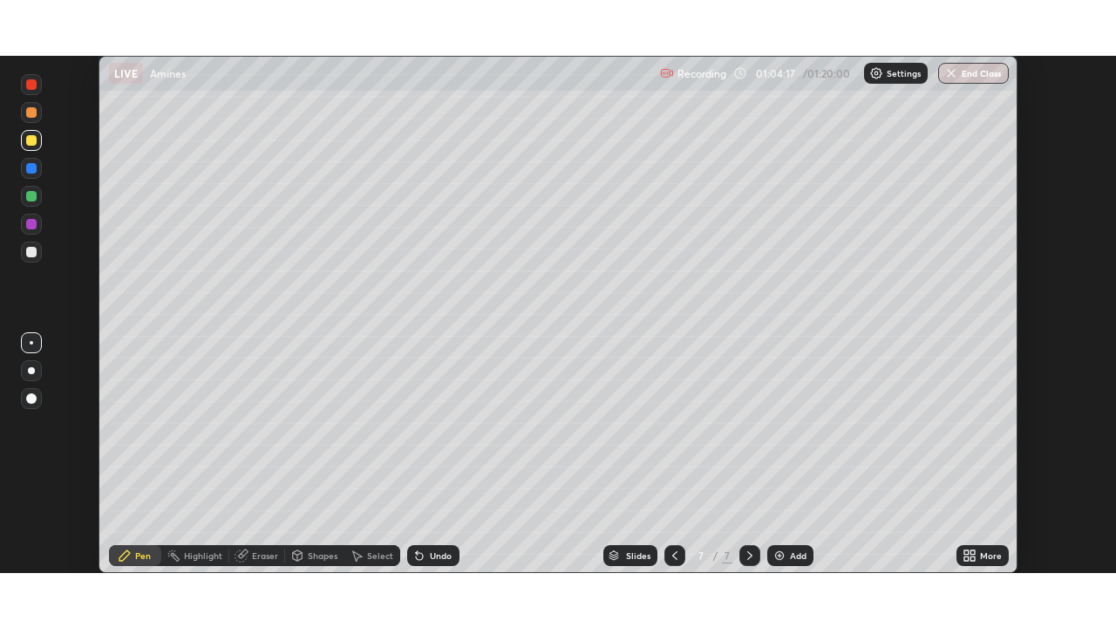
scroll to position [86659, 86060]
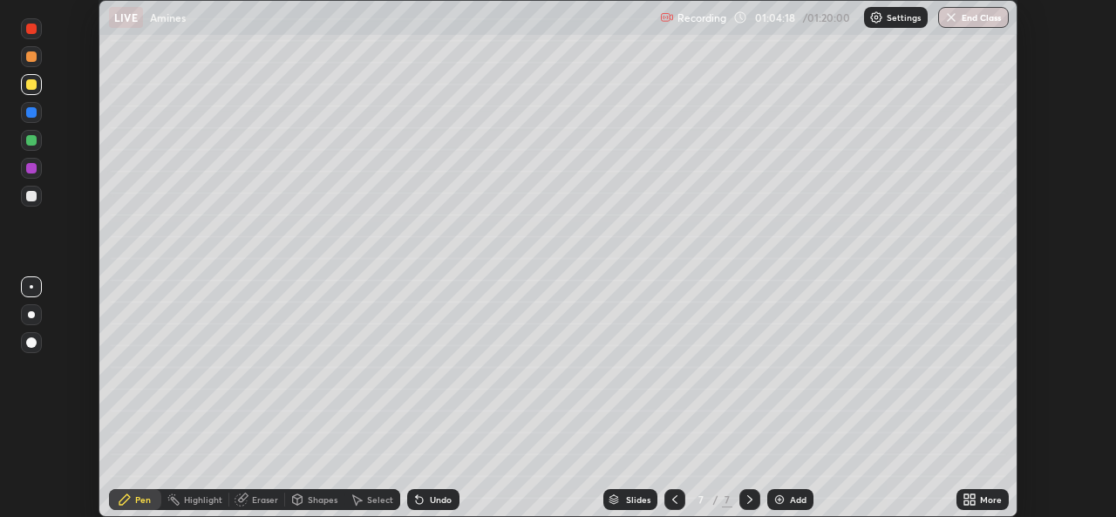
click at [985, 501] on div "More" at bounding box center [991, 499] width 22 height 9
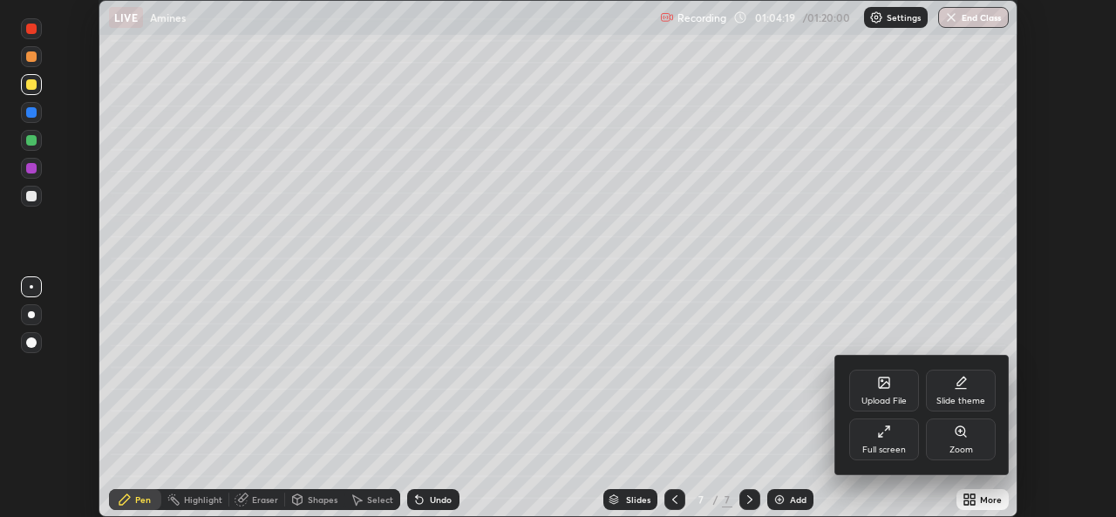
click at [888, 438] on div "Full screen" at bounding box center [884, 439] width 70 height 42
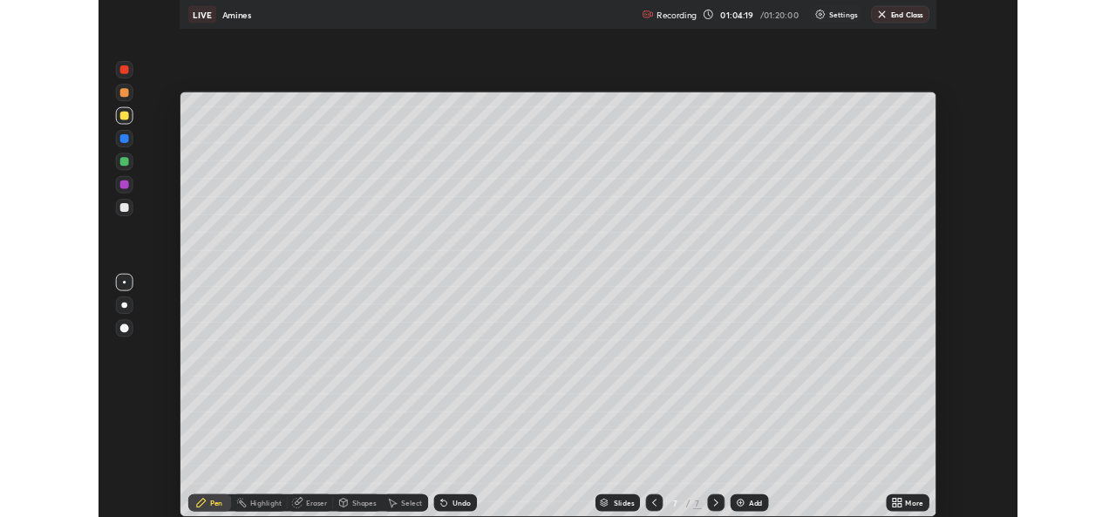
scroll to position [628, 1116]
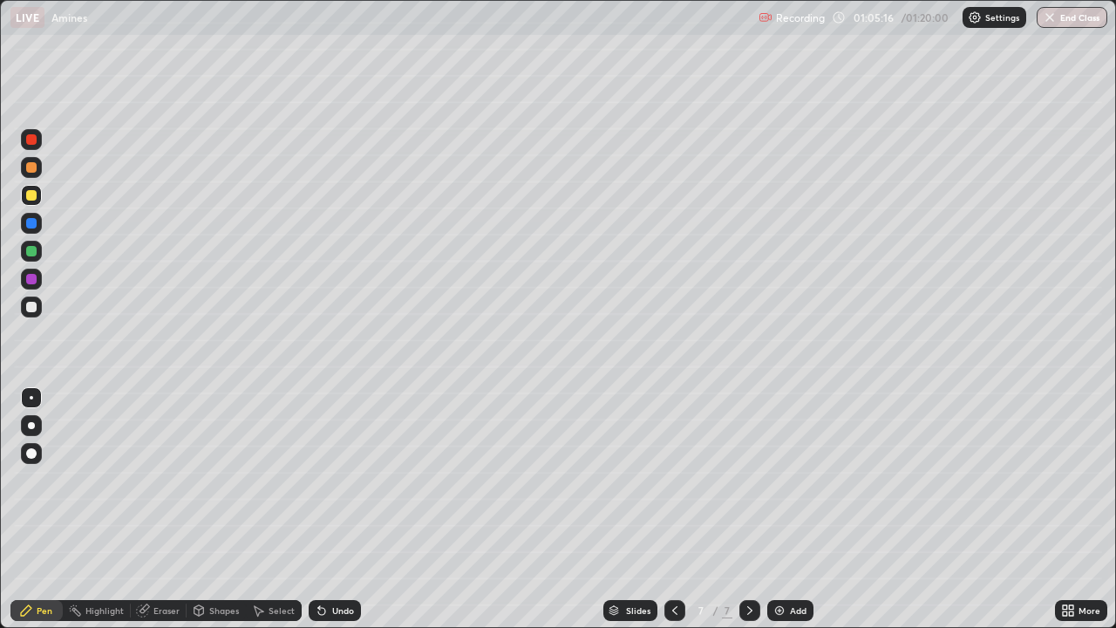
click at [32, 306] on div at bounding box center [31, 307] width 10 height 10
click at [672, 516] on div at bounding box center [674, 610] width 21 height 21
click at [748, 516] on icon at bounding box center [749, 610] width 5 height 9
click at [35, 196] on div at bounding box center [31, 195] width 10 height 10
click at [332, 516] on div "Undo" at bounding box center [343, 610] width 22 height 9
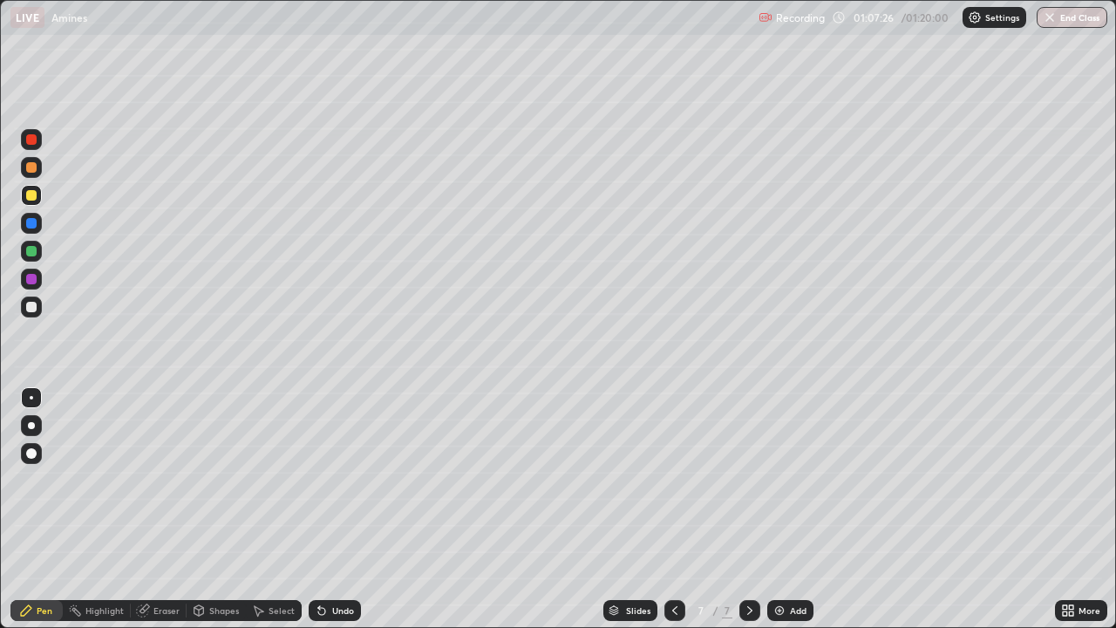
click at [330, 516] on div "Undo" at bounding box center [335, 610] width 52 height 21
click at [329, 516] on div "Undo" at bounding box center [335, 610] width 52 height 21
click at [324, 516] on div "Undo" at bounding box center [335, 610] width 52 height 21
click at [328, 516] on div "Undo" at bounding box center [335, 610] width 52 height 21
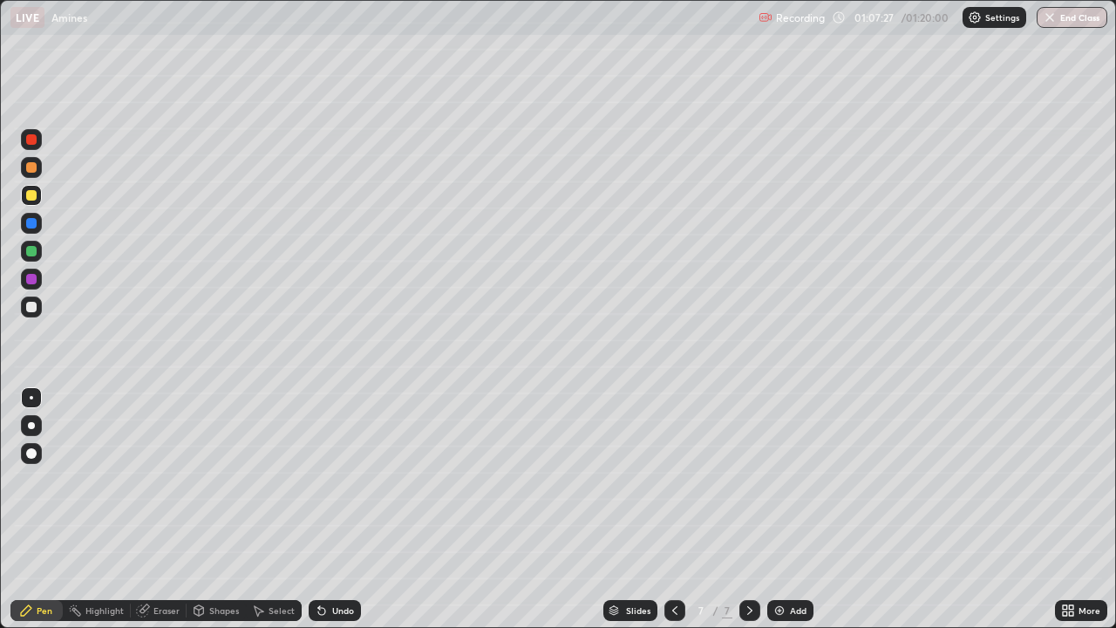
click at [328, 516] on div "Undo" at bounding box center [335, 610] width 52 height 21
click at [326, 516] on div "Undo" at bounding box center [335, 610] width 52 height 21
click at [329, 516] on div "Undo" at bounding box center [335, 610] width 52 height 21
click at [337, 516] on div "Undo" at bounding box center [343, 610] width 22 height 9
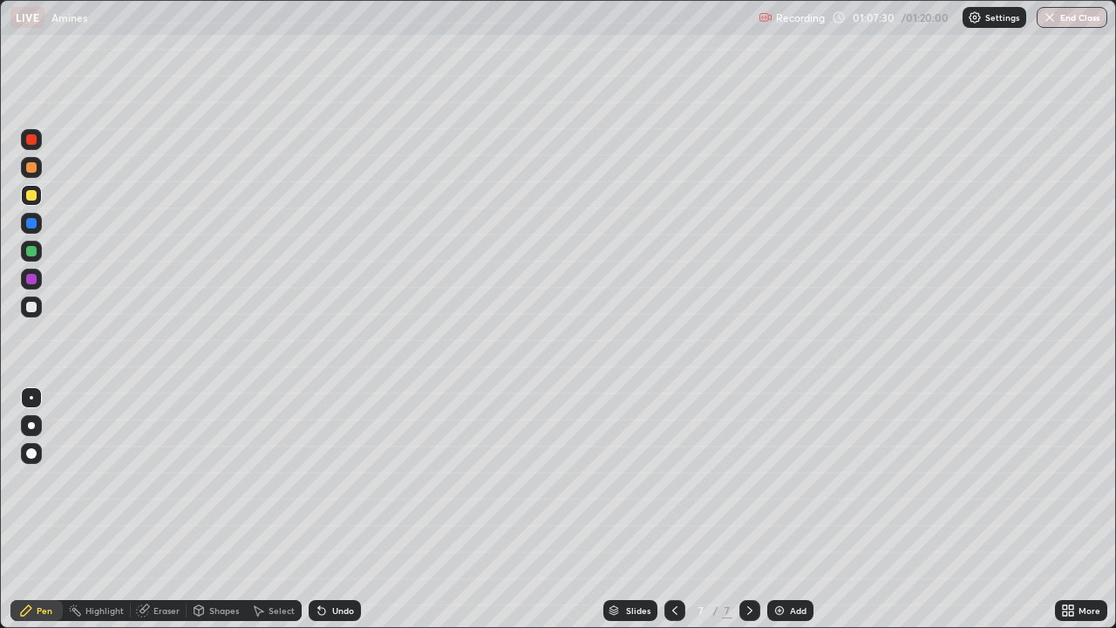
click at [334, 516] on div "Undo" at bounding box center [335, 610] width 52 height 21
click at [888, 516] on div "Slides 7 / 7 Add" at bounding box center [708, 610] width 694 height 35
click at [1074, 516] on icon at bounding box center [1068, 610] width 14 height 14
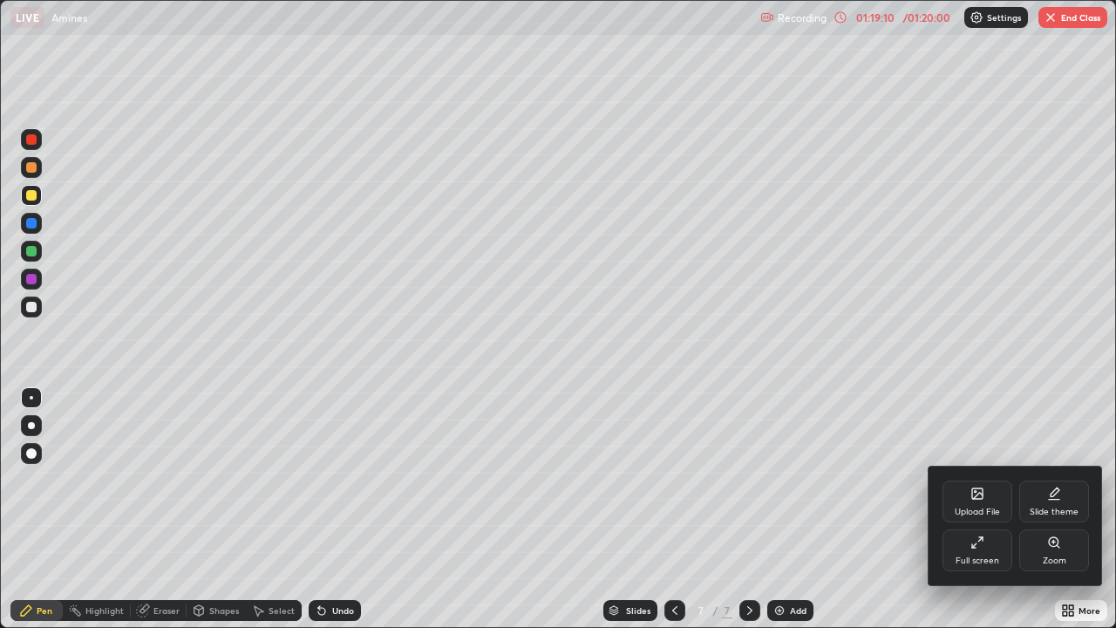
click at [980, 516] on div "Full screen" at bounding box center [977, 560] width 44 height 9
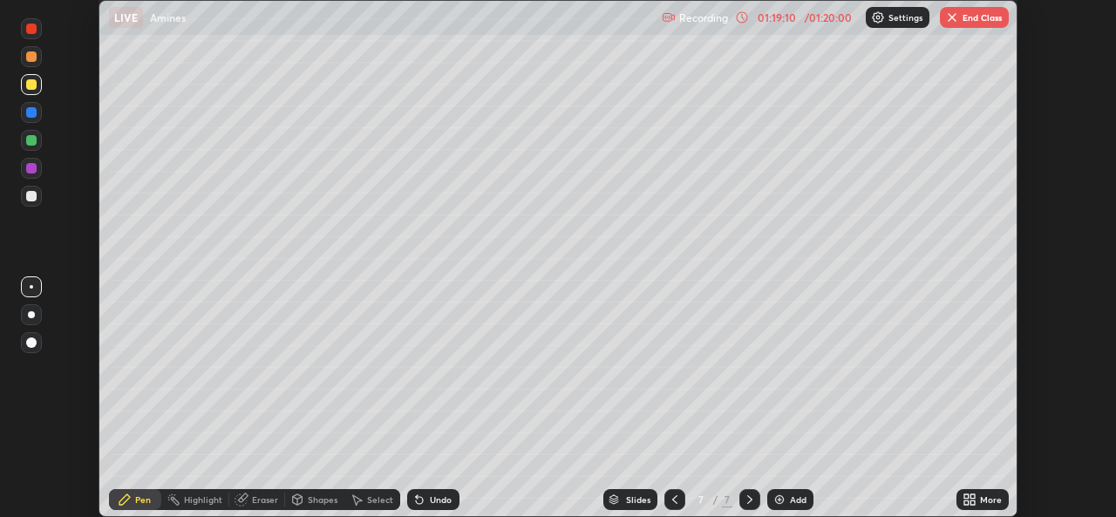
scroll to position [86659, 86060]
click at [977, 14] on button "End Class" at bounding box center [974, 17] width 69 height 21
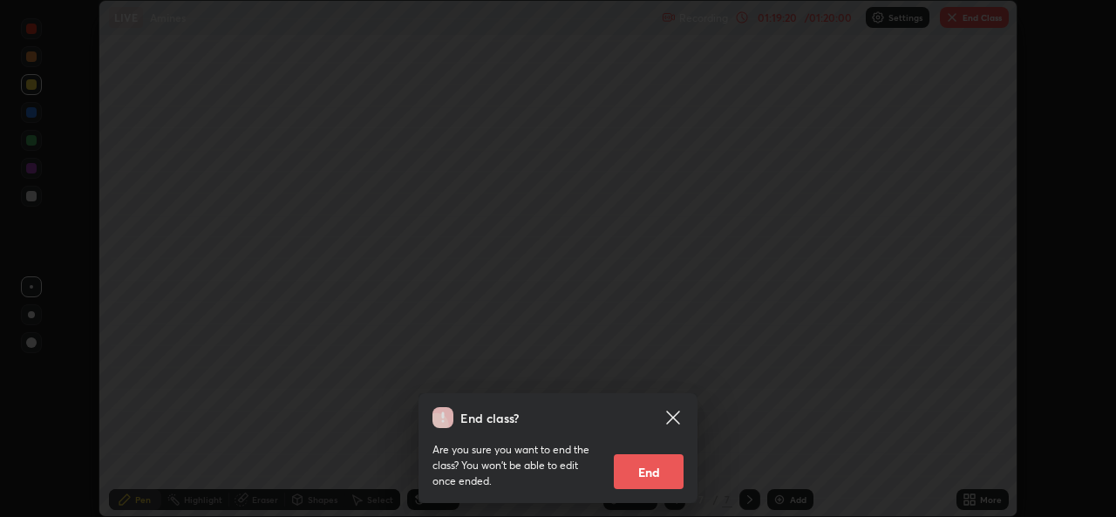
click at [668, 479] on button "End" at bounding box center [649, 471] width 70 height 35
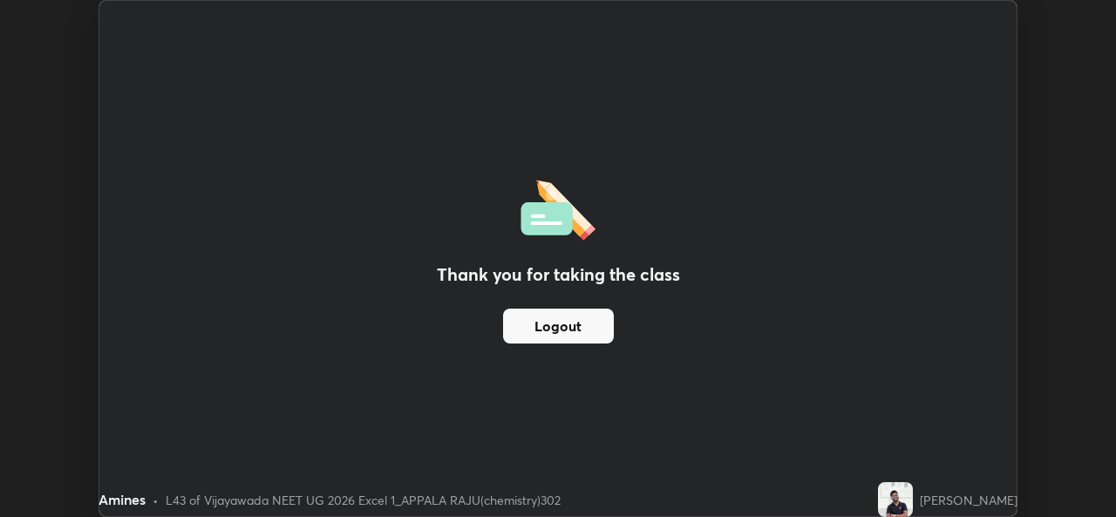
click at [652, 472] on div "Thank you for taking the class Logout" at bounding box center [557, 258] width 917 height 515
